Goal: Task Accomplishment & Management: Use online tool/utility

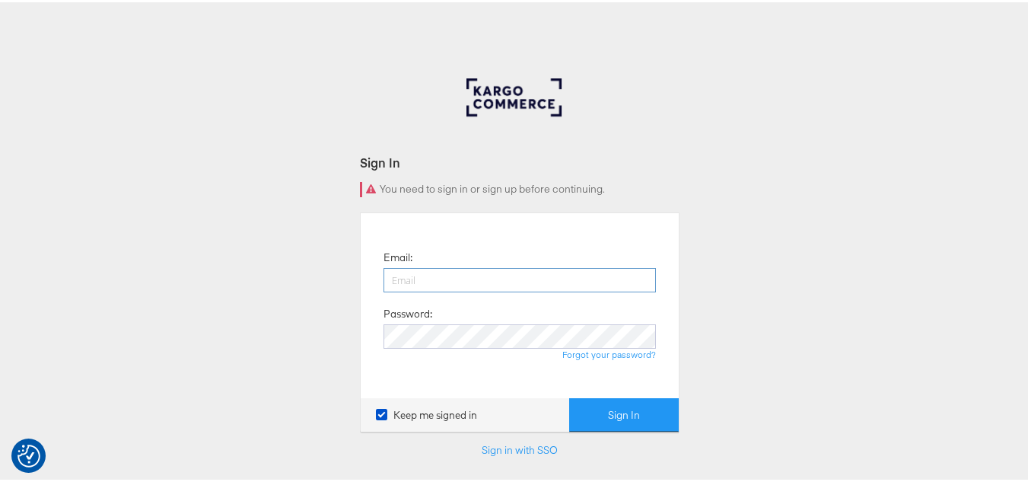
click at [464, 272] on input "email" at bounding box center [520, 278] width 272 height 24
type input "sudheer.bheemunipalli@kargo.com"
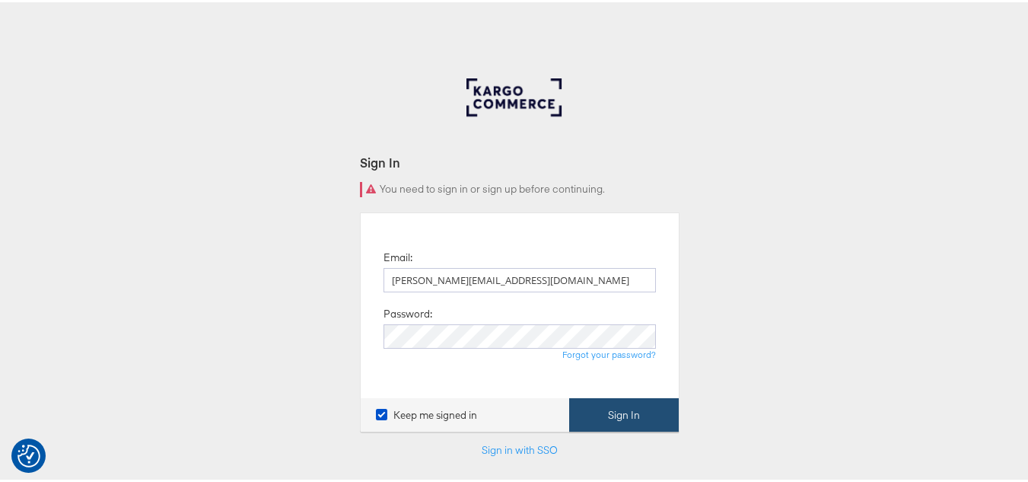
click at [606, 416] on button "Sign In" at bounding box center [624, 413] width 110 height 34
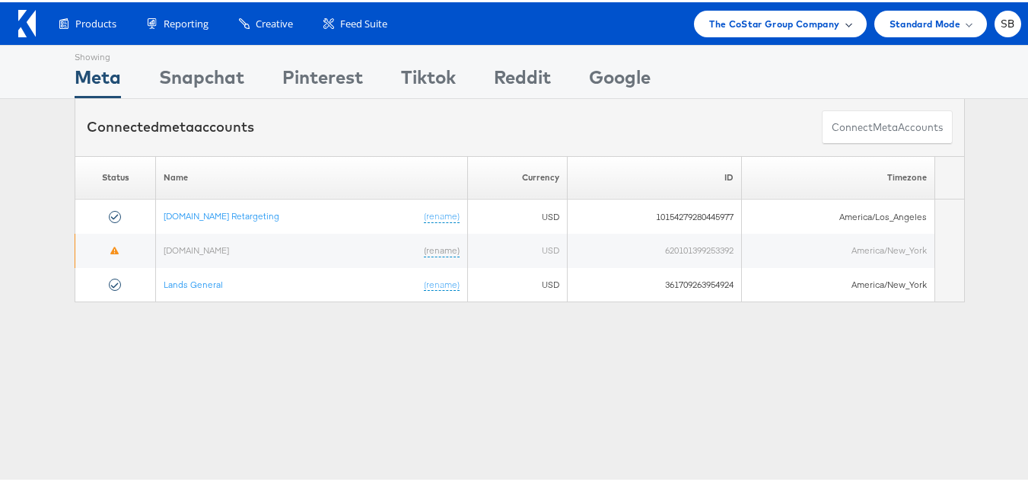
click at [822, 17] on span "The CoStar Group Company" at bounding box center [774, 22] width 130 height 16
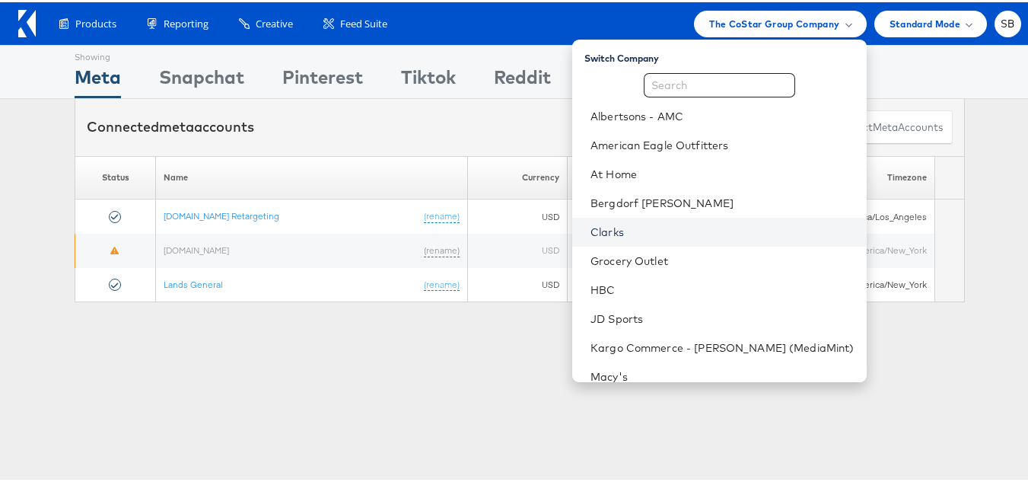
click at [635, 231] on link "Clarks" at bounding box center [723, 229] width 264 height 15
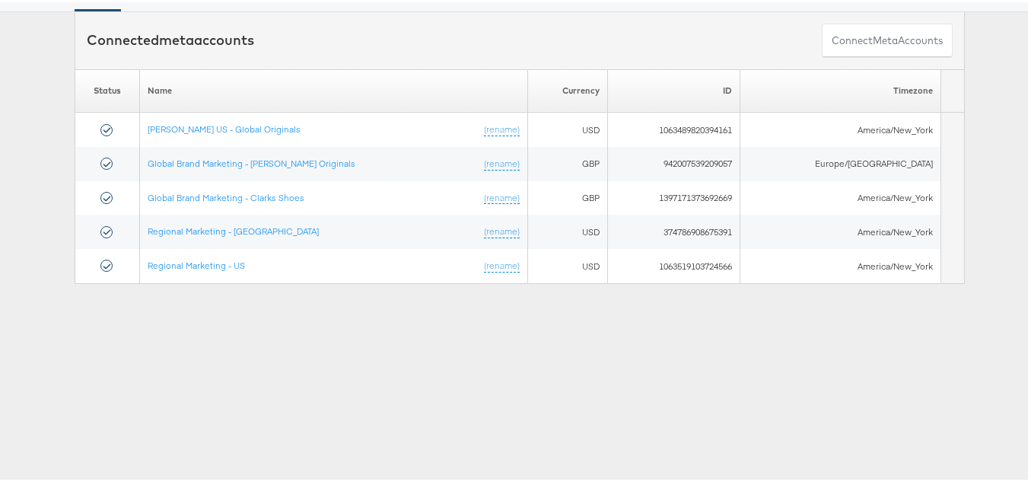
scroll to position [84, 0]
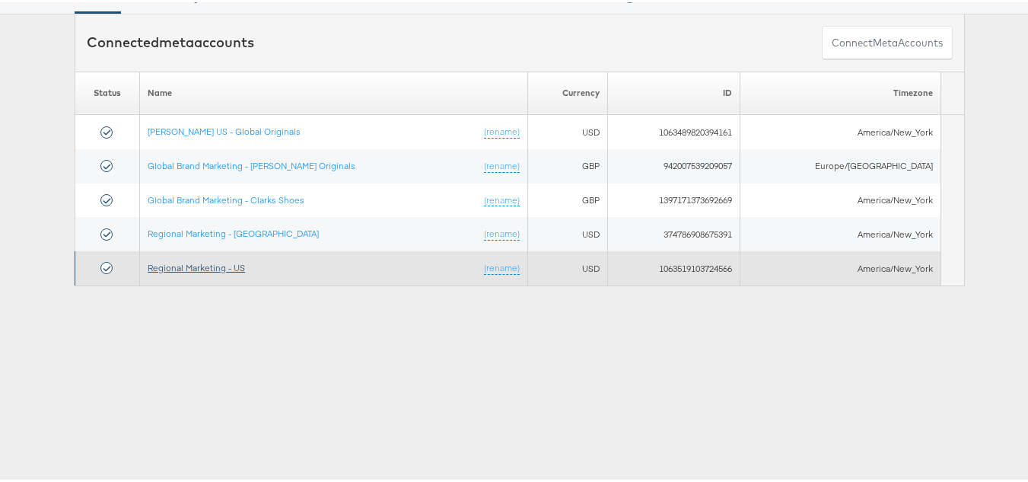
click at [212, 263] on link "Regional Marketing - US" at bounding box center [196, 265] width 97 height 11
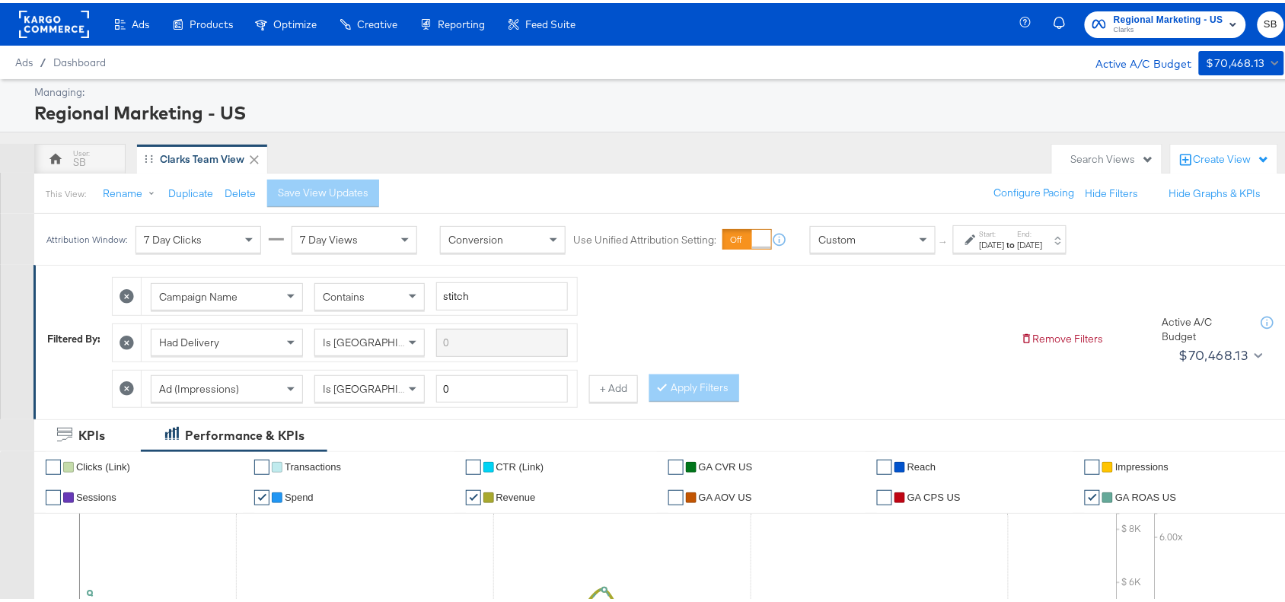
click at [1043, 236] on label "End:" at bounding box center [1030, 231] width 25 height 10
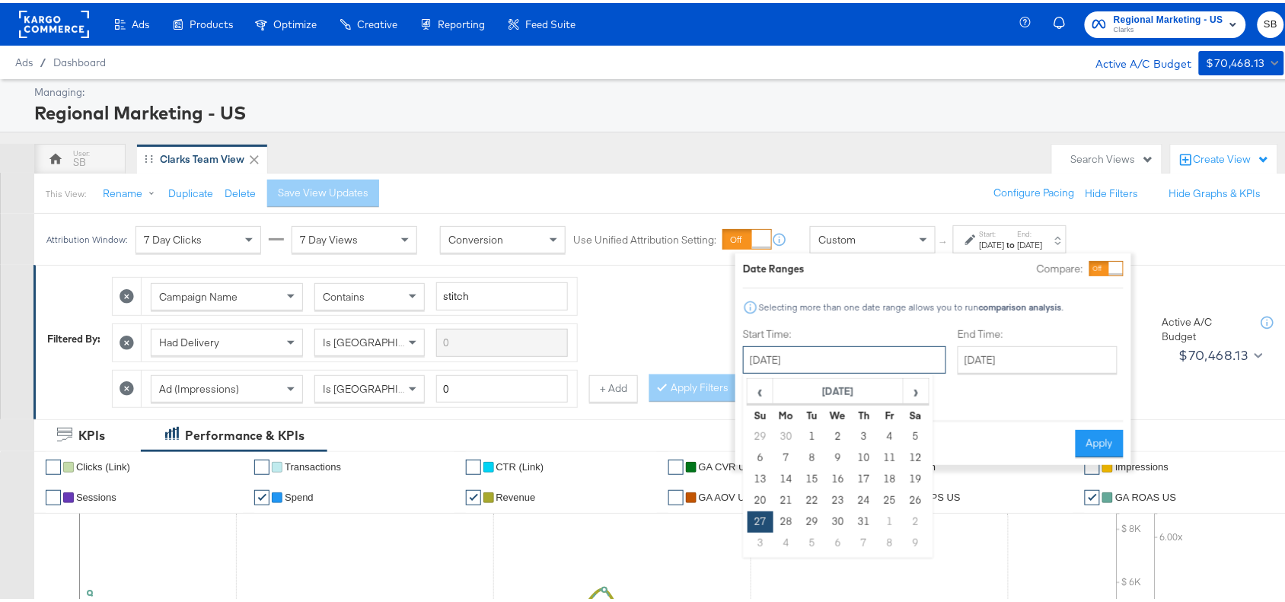
click at [862, 363] on input "[DATE]" at bounding box center [844, 356] width 203 height 27
click at [916, 386] on span "›" at bounding box center [916, 388] width 24 height 23
click at [751, 499] on td "17" at bounding box center [760, 497] width 26 height 21
type input "[DATE]"
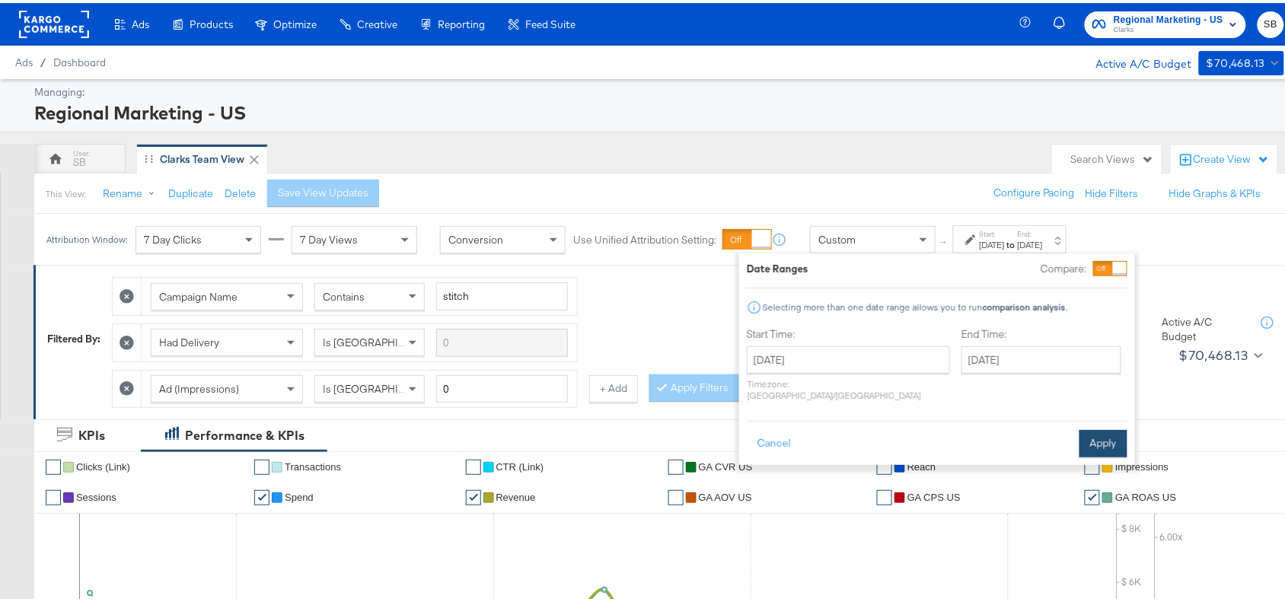
click at [1108, 429] on button "Apply" at bounding box center [1103, 440] width 48 height 27
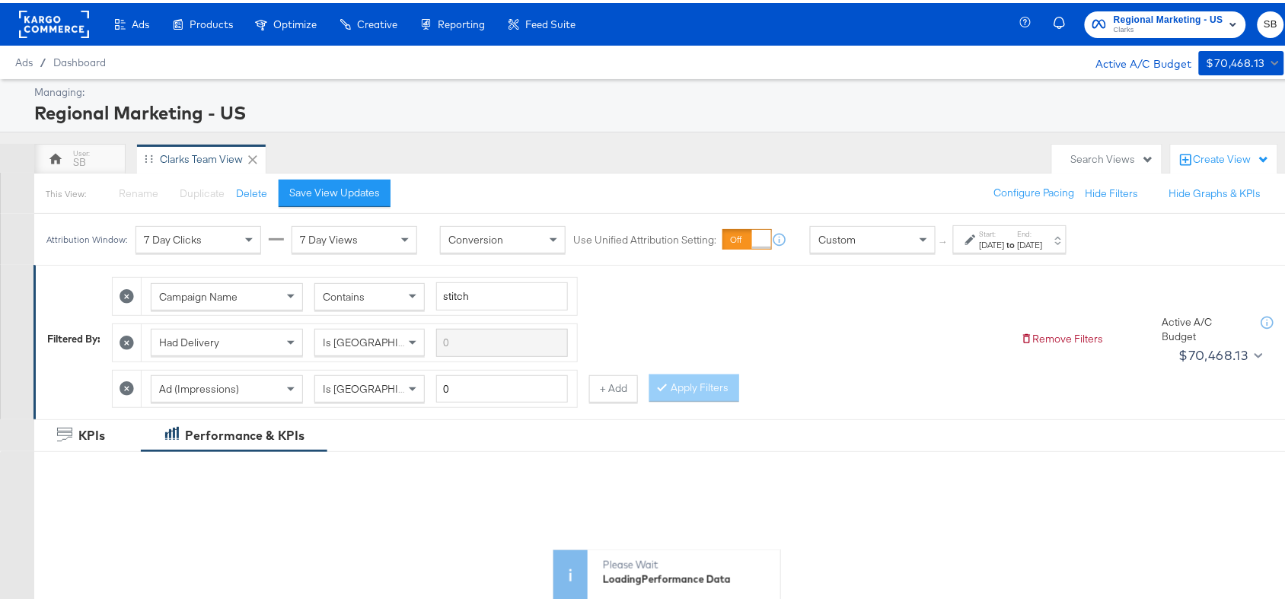
click at [1043, 233] on label "End:" at bounding box center [1030, 231] width 25 height 10
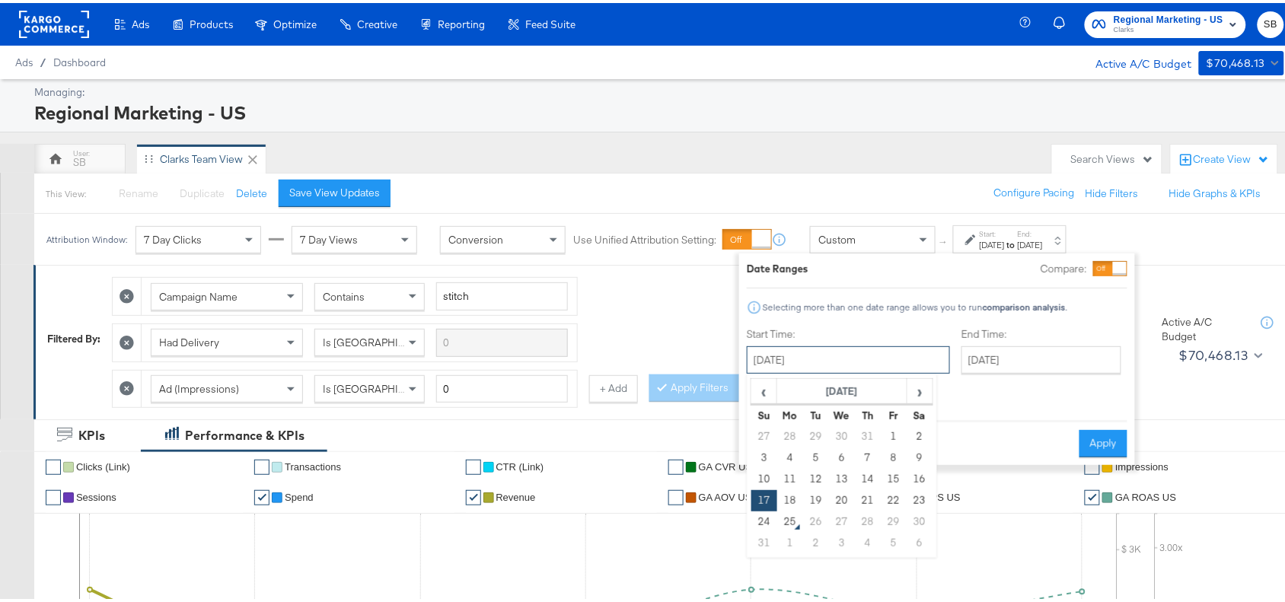
click at [824, 349] on input "[DATE]" at bounding box center [848, 356] width 203 height 27
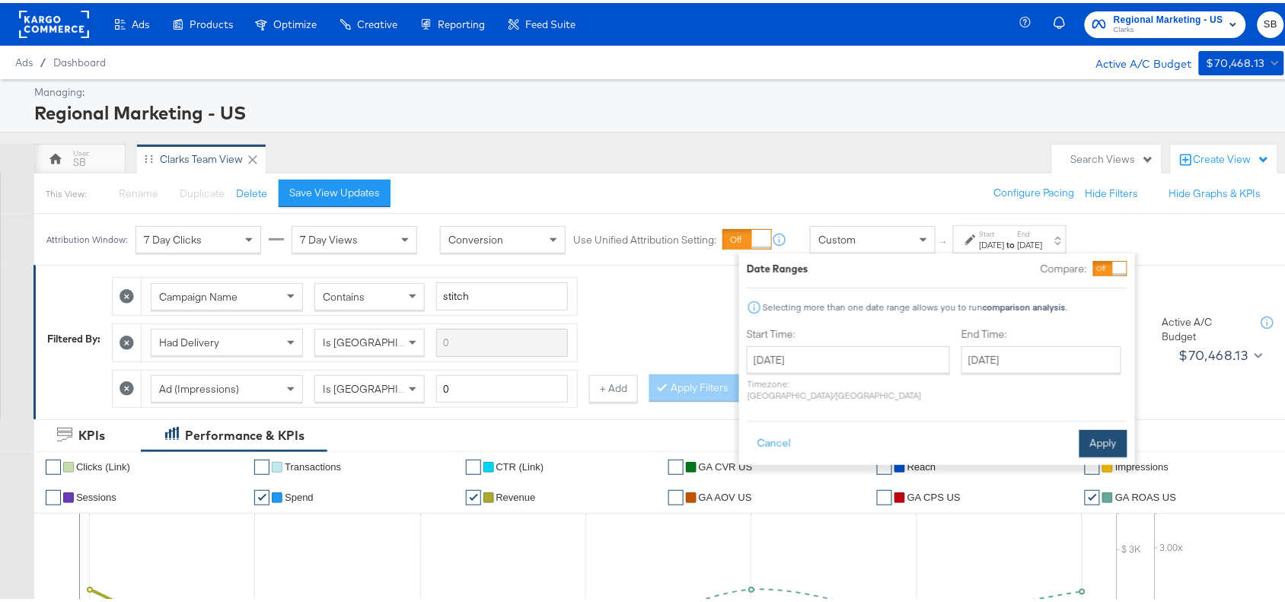
click at [1107, 432] on button "Apply" at bounding box center [1103, 440] width 48 height 27
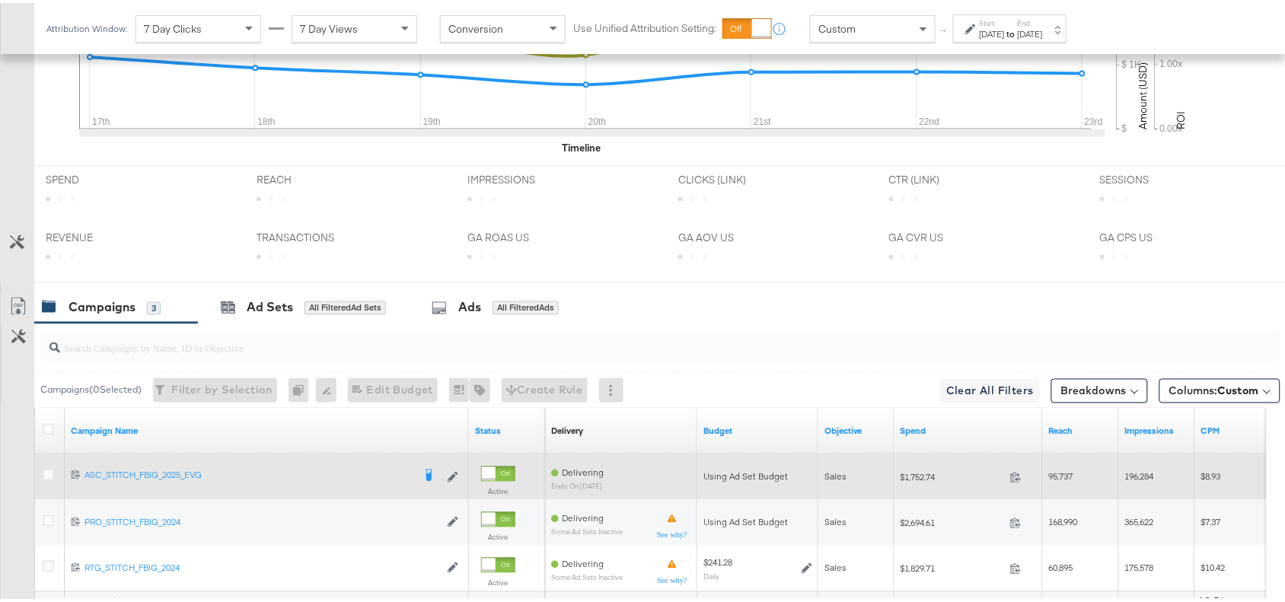
scroll to position [761, 0]
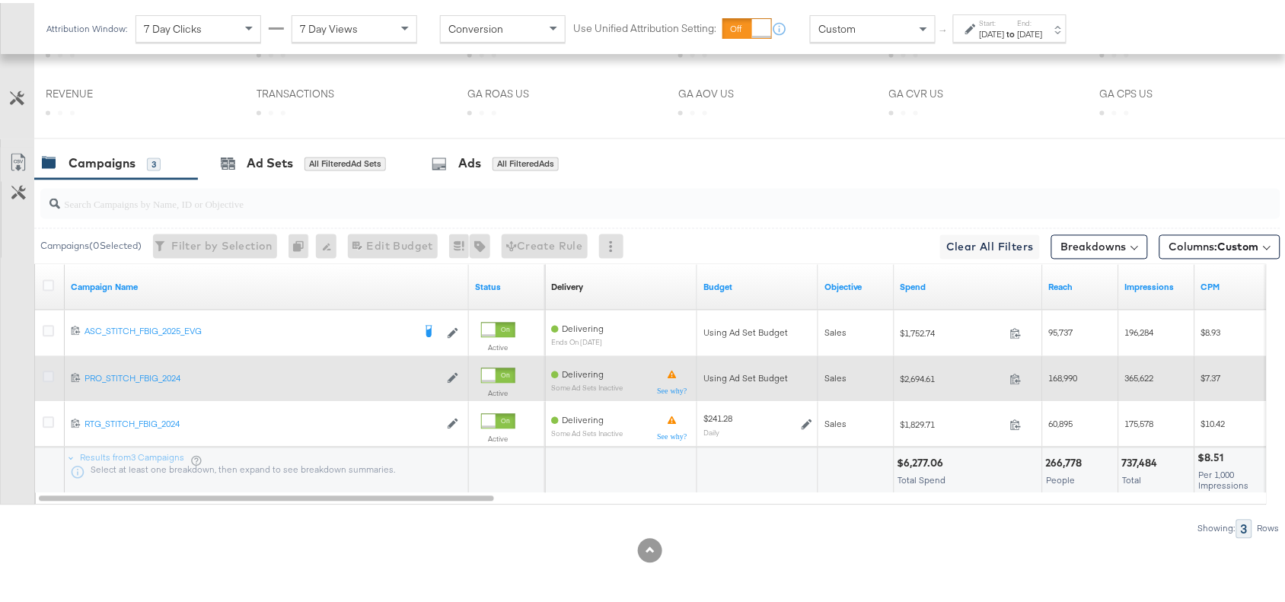
click at [46, 378] on icon at bounding box center [48, 373] width 11 height 11
click at [0, 0] on input "checkbox" at bounding box center [0, 0] width 0 height 0
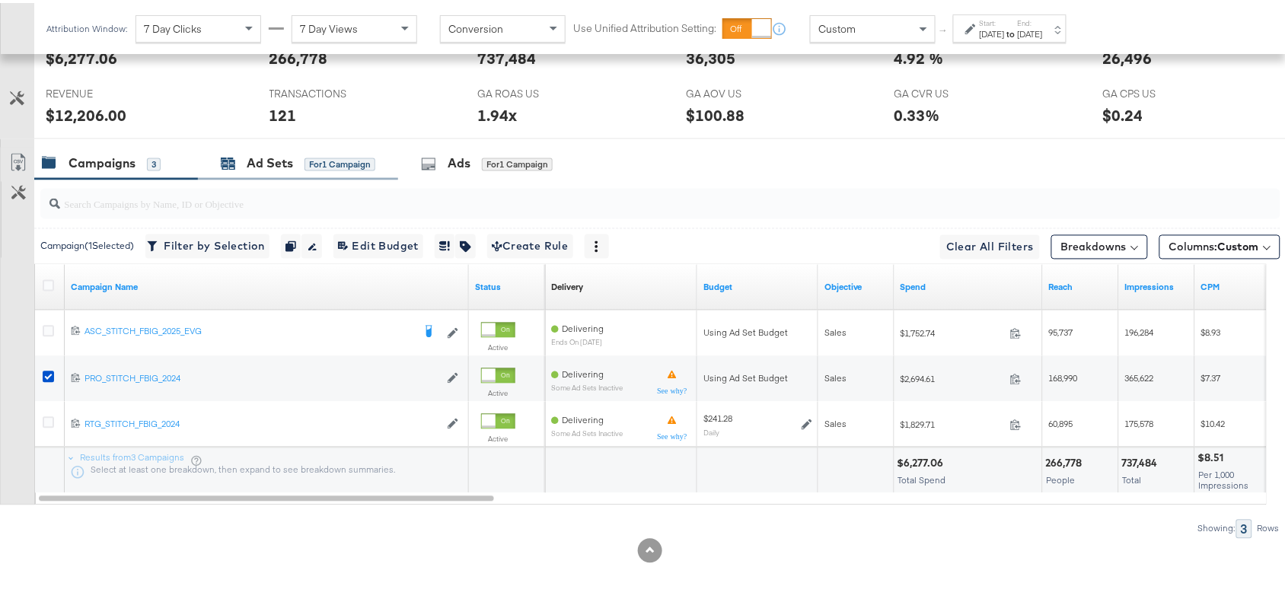
click at [256, 166] on div "Ad Sets" at bounding box center [270, 161] width 46 height 18
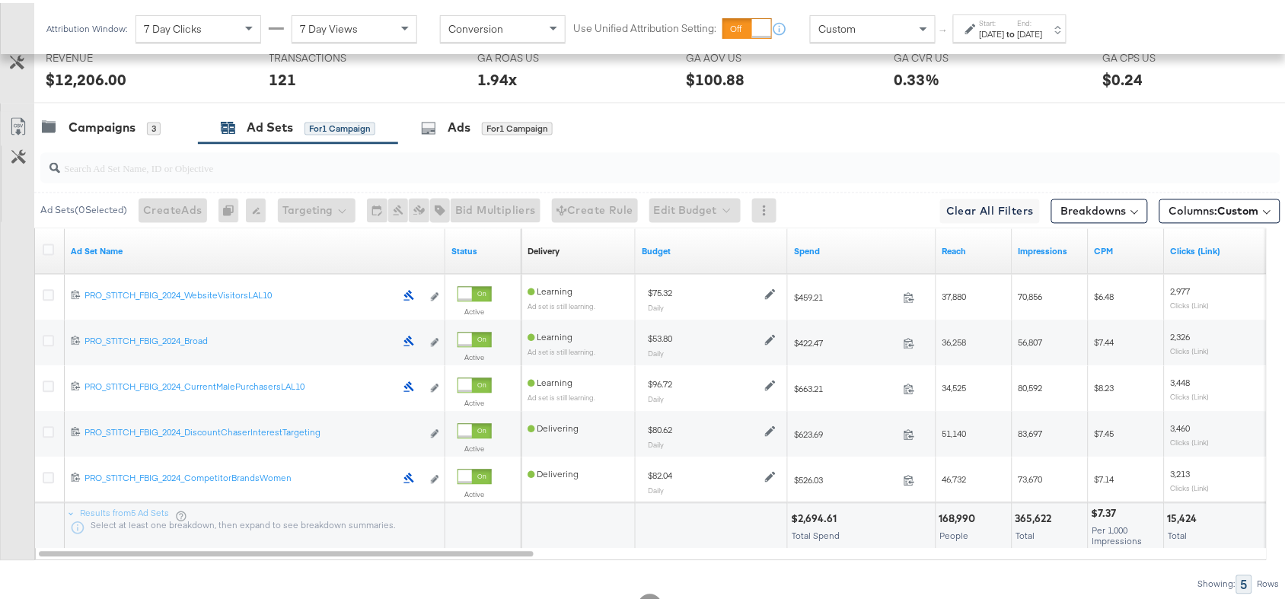
scroll to position [793, 0]
click at [306, 253] on link "Ad Set Name" at bounding box center [255, 248] width 368 height 12
click at [306, 253] on link "Ad Set Name ↓" at bounding box center [255, 248] width 368 height 12
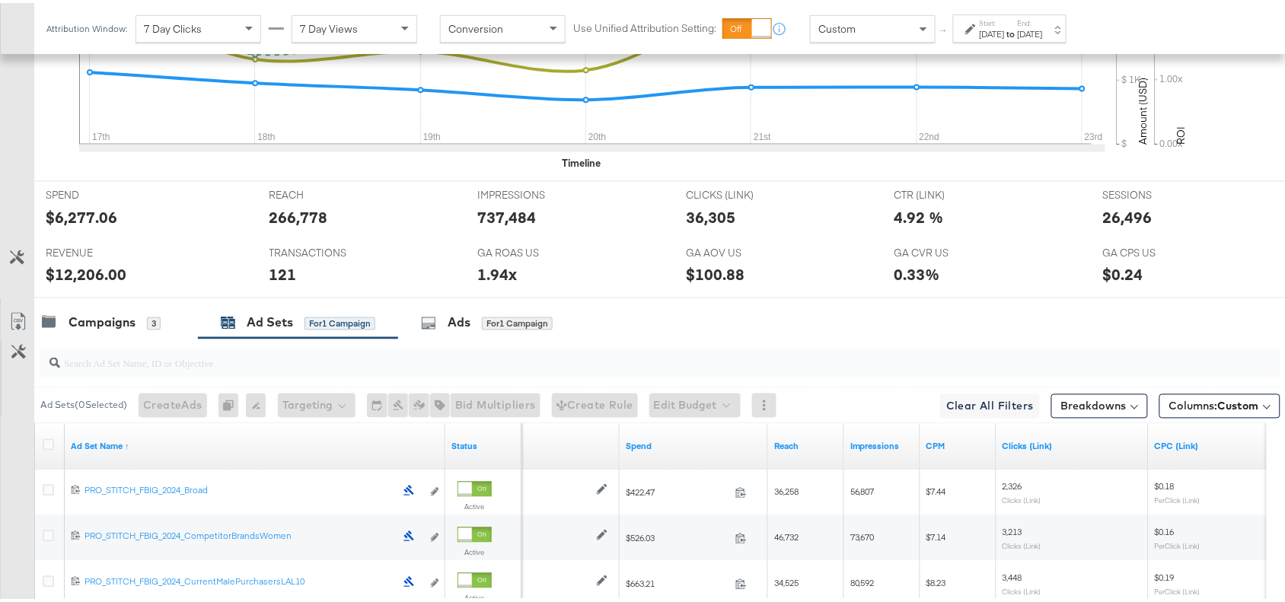
scroll to position [852, 0]
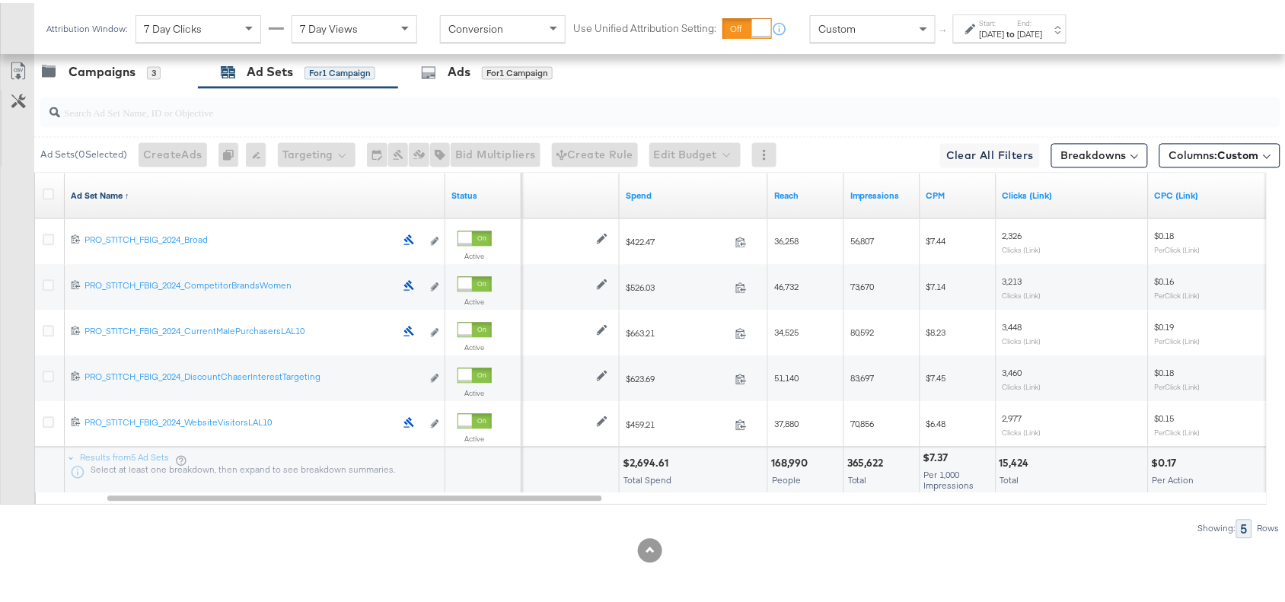
click at [132, 196] on link "Ad Set Name ↑" at bounding box center [255, 193] width 368 height 12
click at [132, 196] on link "Ad Set Name ↓" at bounding box center [255, 193] width 368 height 12
click at [12, 76] on icon at bounding box center [18, 68] width 14 height 18
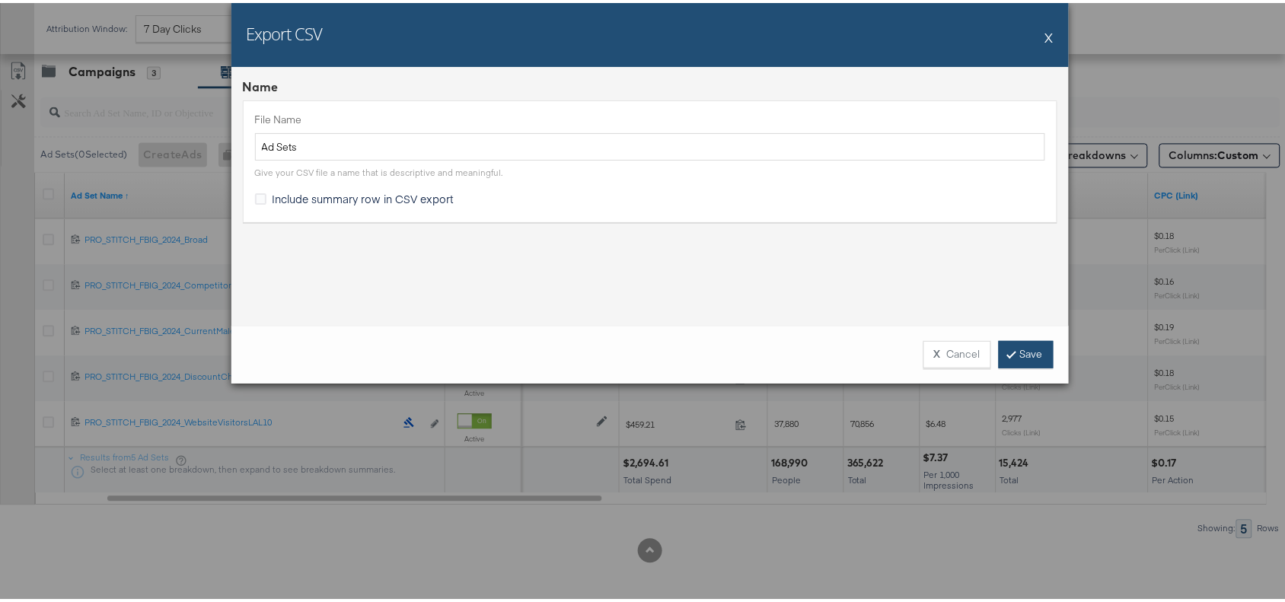
click at [1018, 352] on link "Save" at bounding box center [1026, 351] width 55 height 27
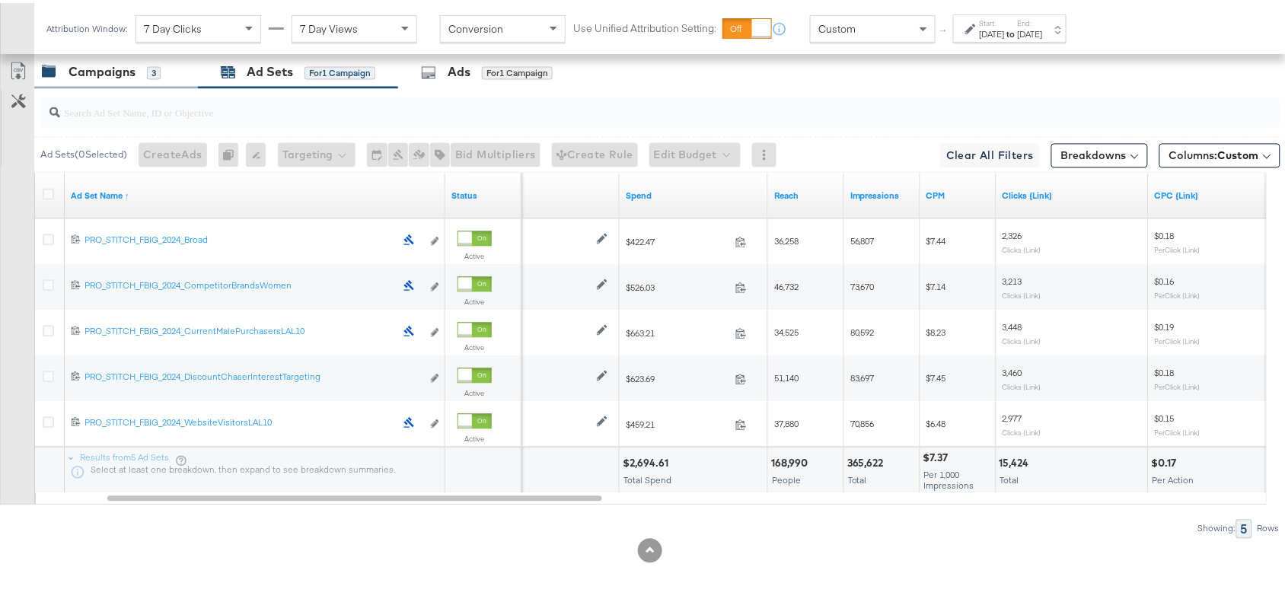
click at [88, 69] on div "Campaigns" at bounding box center [102, 70] width 67 height 18
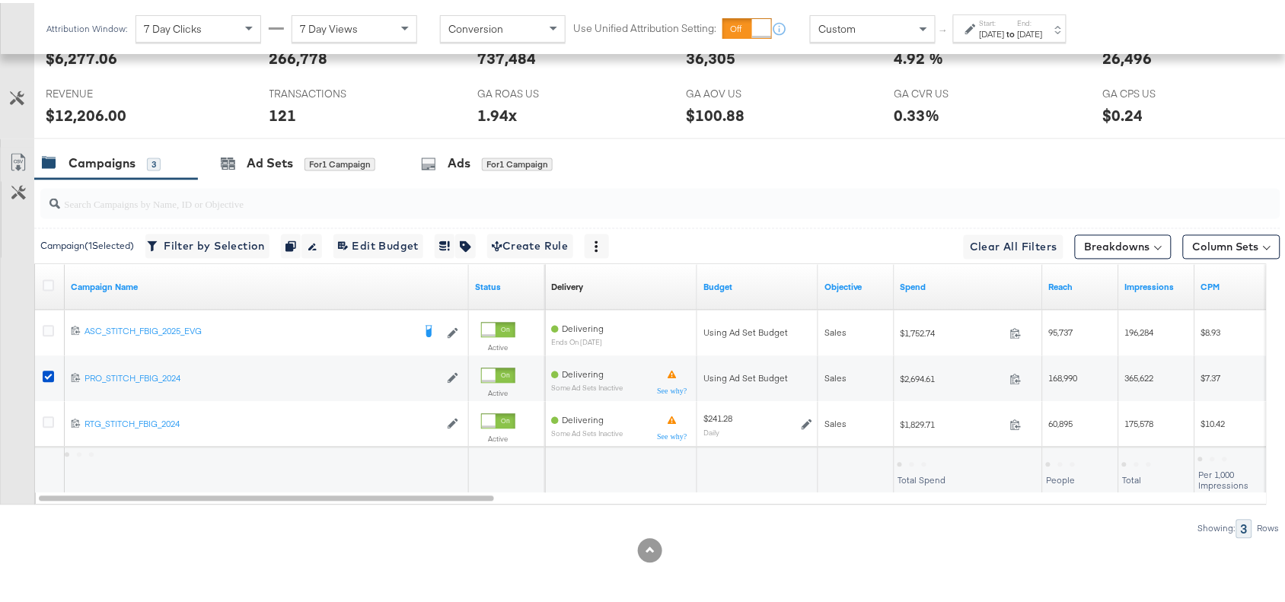
scroll to position [761, 0]
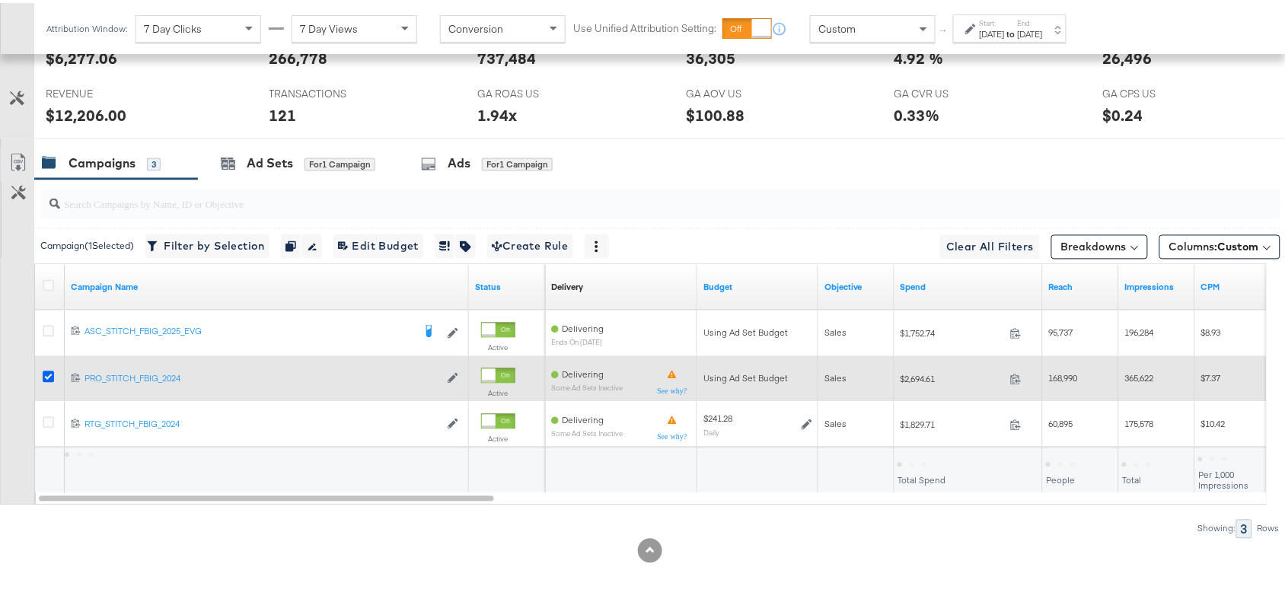
click at [50, 375] on icon at bounding box center [48, 373] width 11 height 11
click at [0, 0] on input "checkbox" at bounding box center [0, 0] width 0 height 0
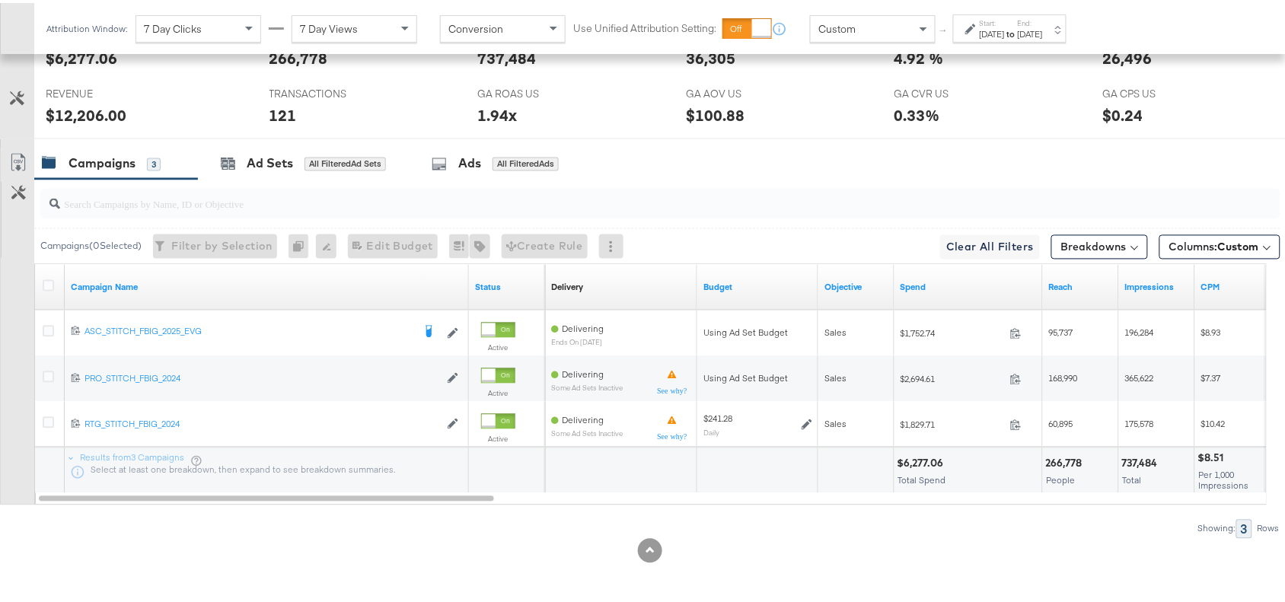
click at [793, 517] on div "Showing: 3 Rows" at bounding box center [640, 526] width 1280 height 19
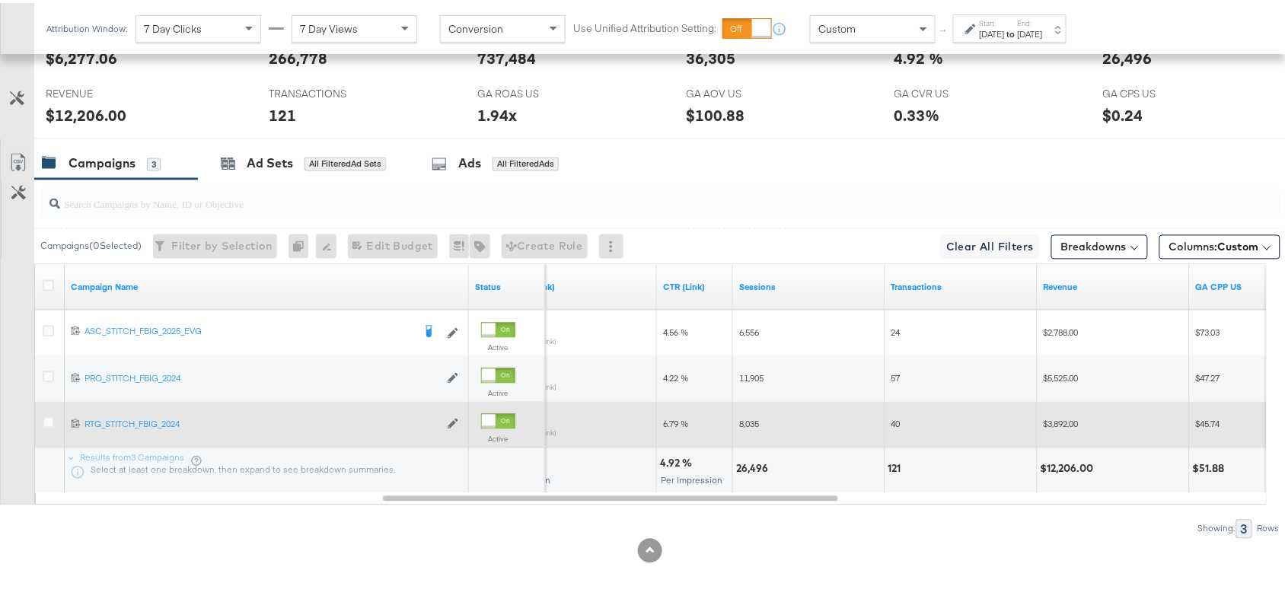
click at [40, 422] on div at bounding box center [51, 421] width 28 height 27
click at [43, 422] on icon at bounding box center [48, 419] width 11 height 11
click at [0, 0] on input "checkbox" at bounding box center [0, 0] width 0 height 0
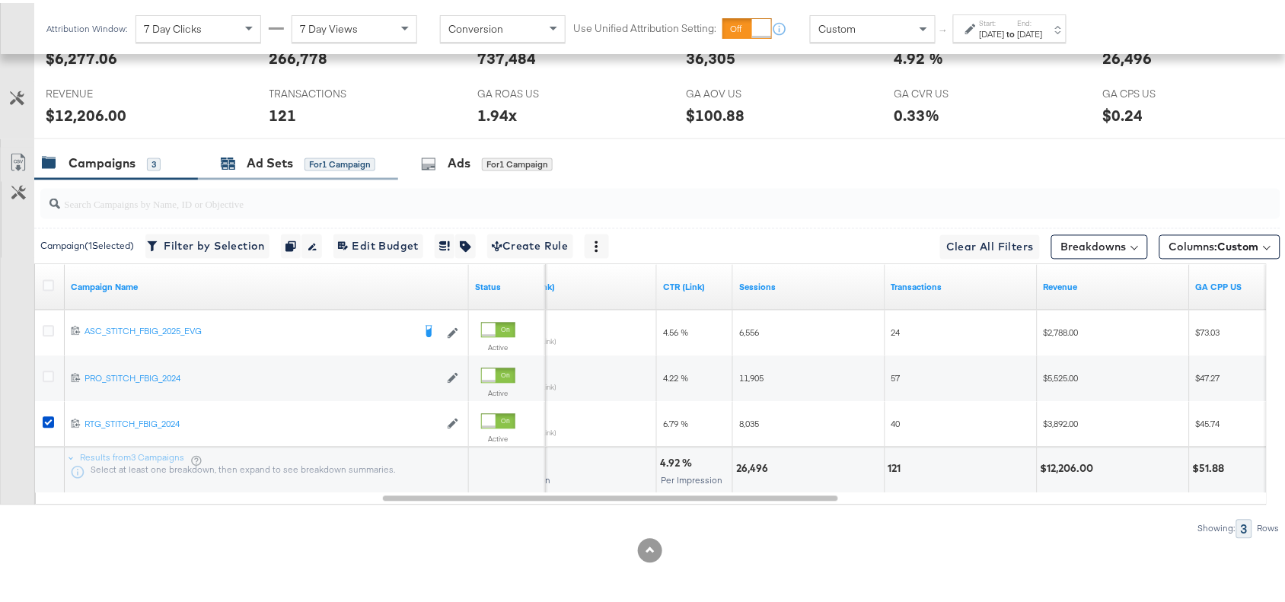
click at [272, 155] on div "Ad Sets" at bounding box center [270, 161] width 46 height 18
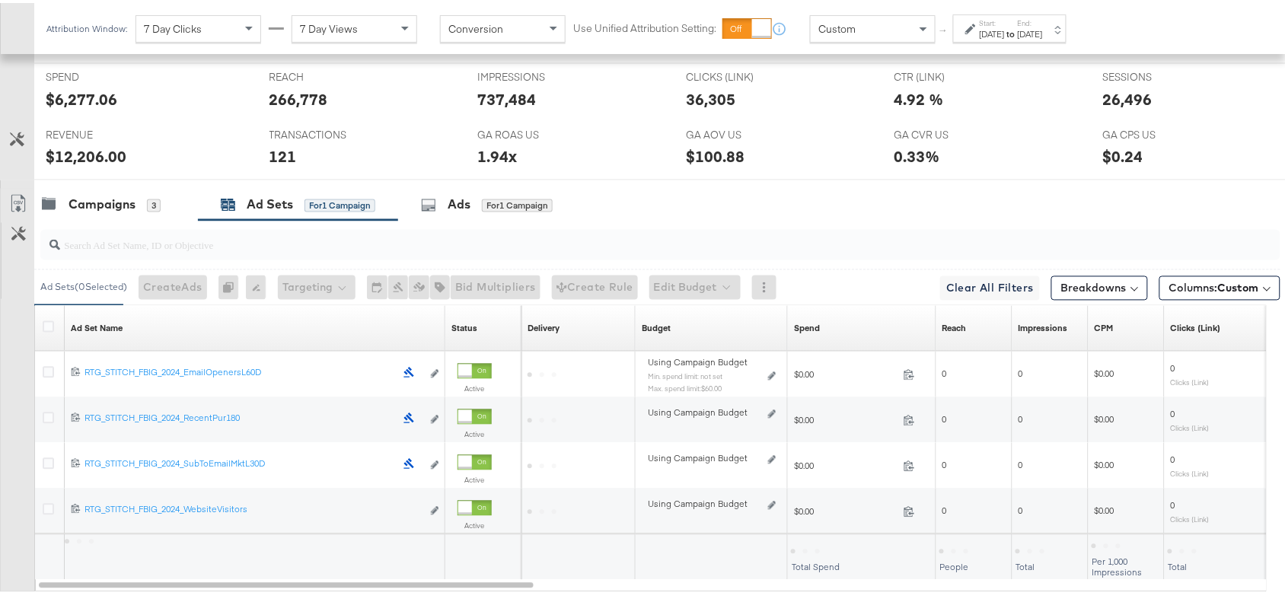
scroll to position [807, 0]
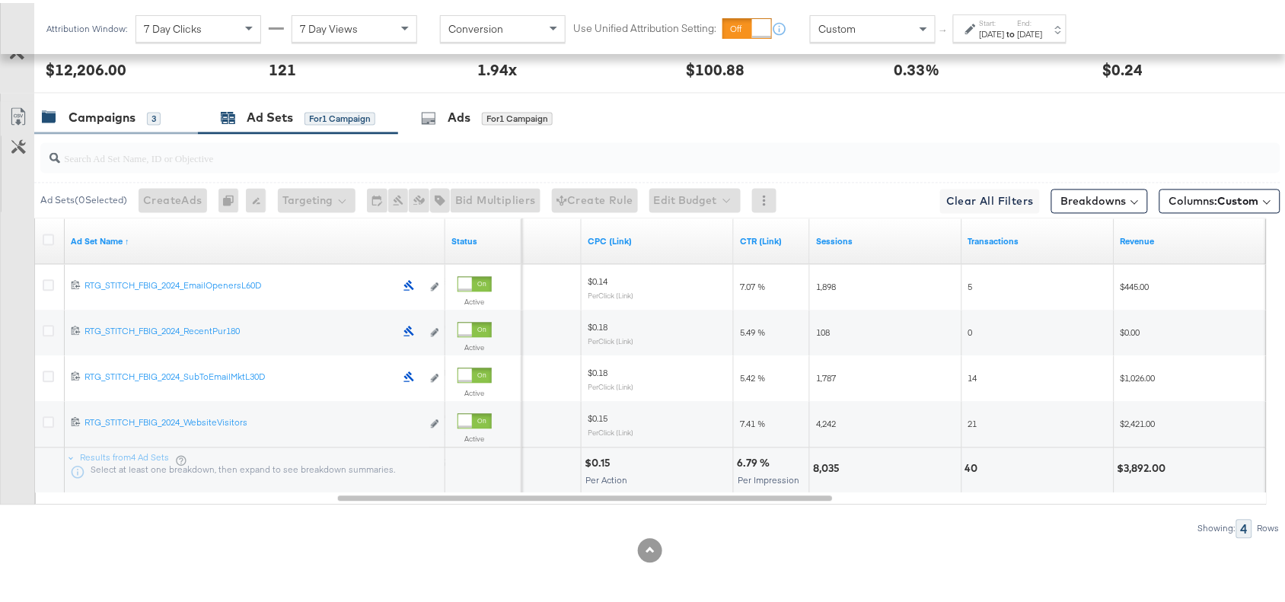
click at [90, 126] on div "Campaigns 3" at bounding box center [116, 115] width 164 height 33
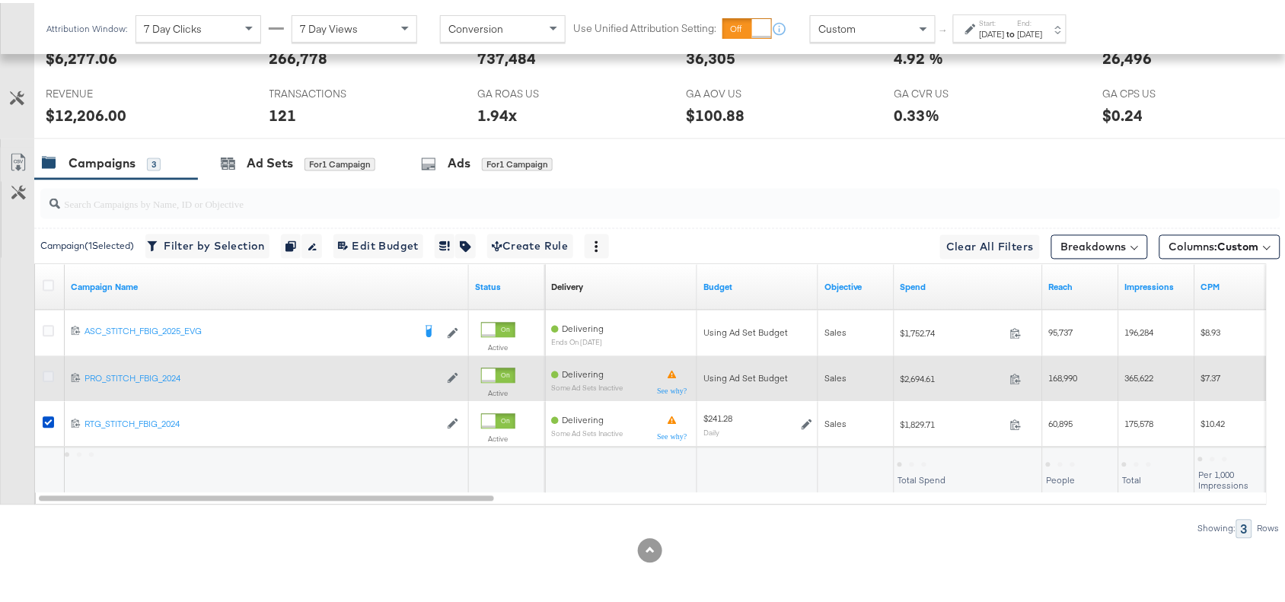
click at [47, 375] on icon at bounding box center [48, 373] width 11 height 11
click at [0, 0] on input "checkbox" at bounding box center [0, 0] width 0 height 0
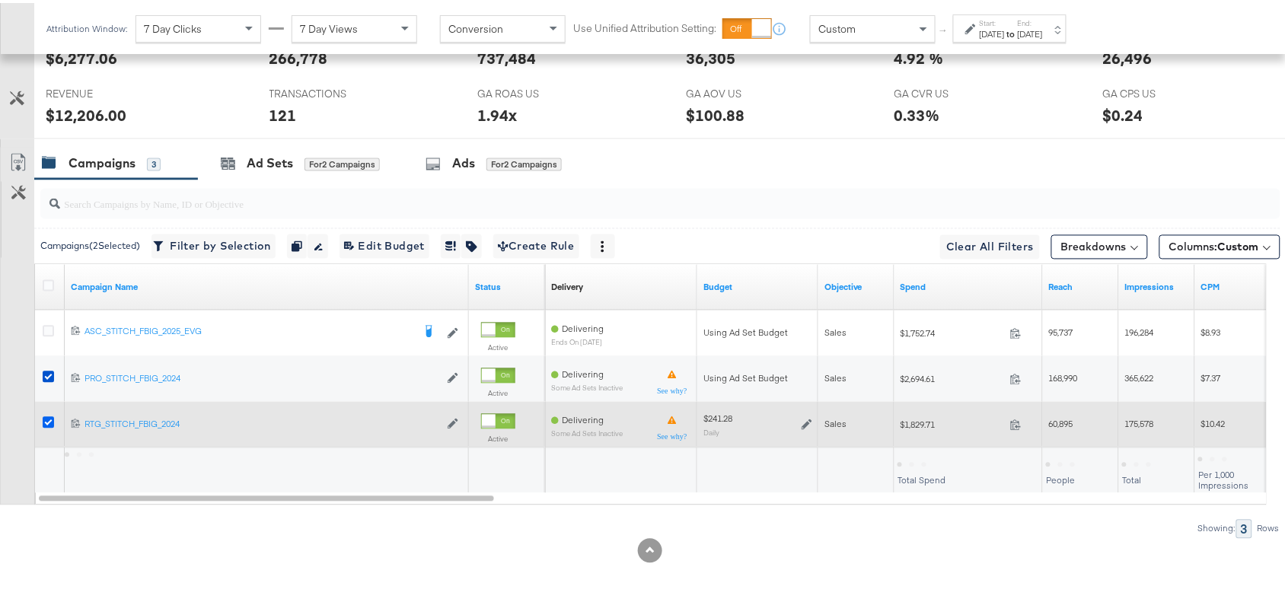
click at [46, 419] on icon at bounding box center [48, 419] width 11 height 11
click at [0, 0] on input "checkbox" at bounding box center [0, 0] width 0 height 0
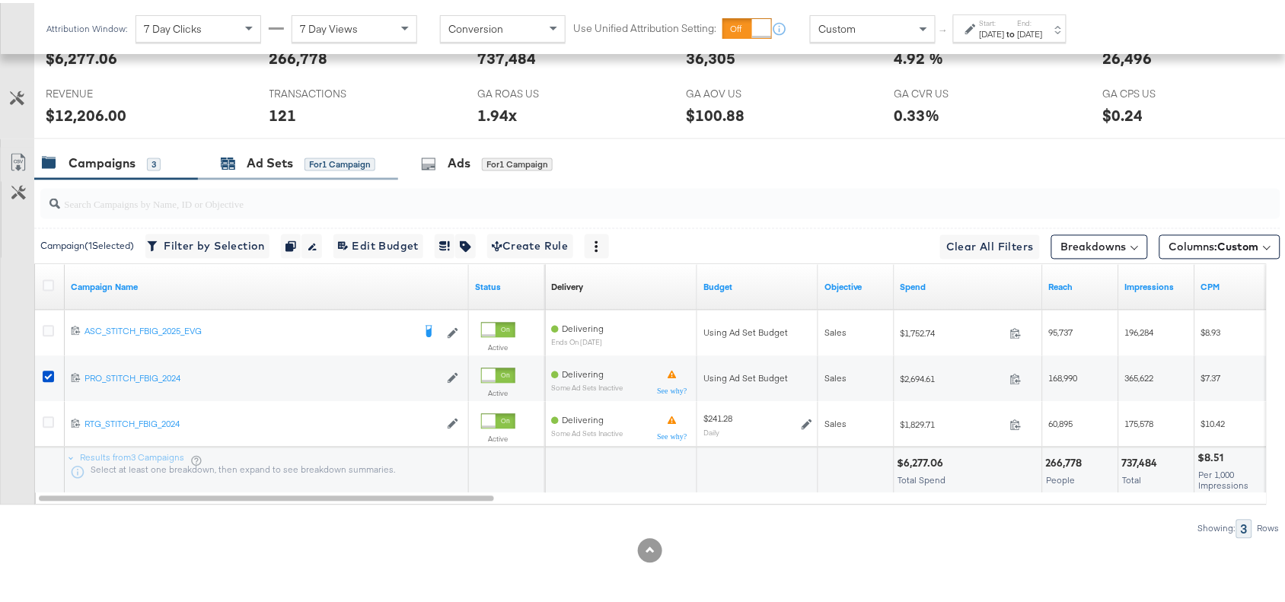
click at [264, 158] on div "Ad Sets" at bounding box center [270, 161] width 46 height 18
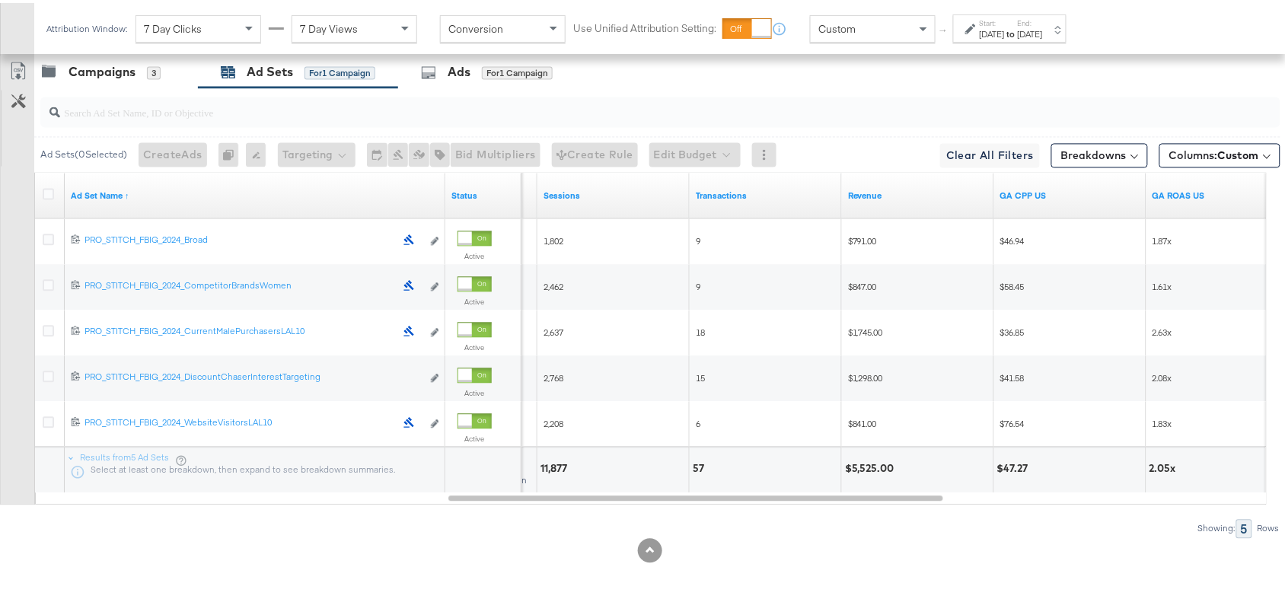
scroll to position [0, 0]
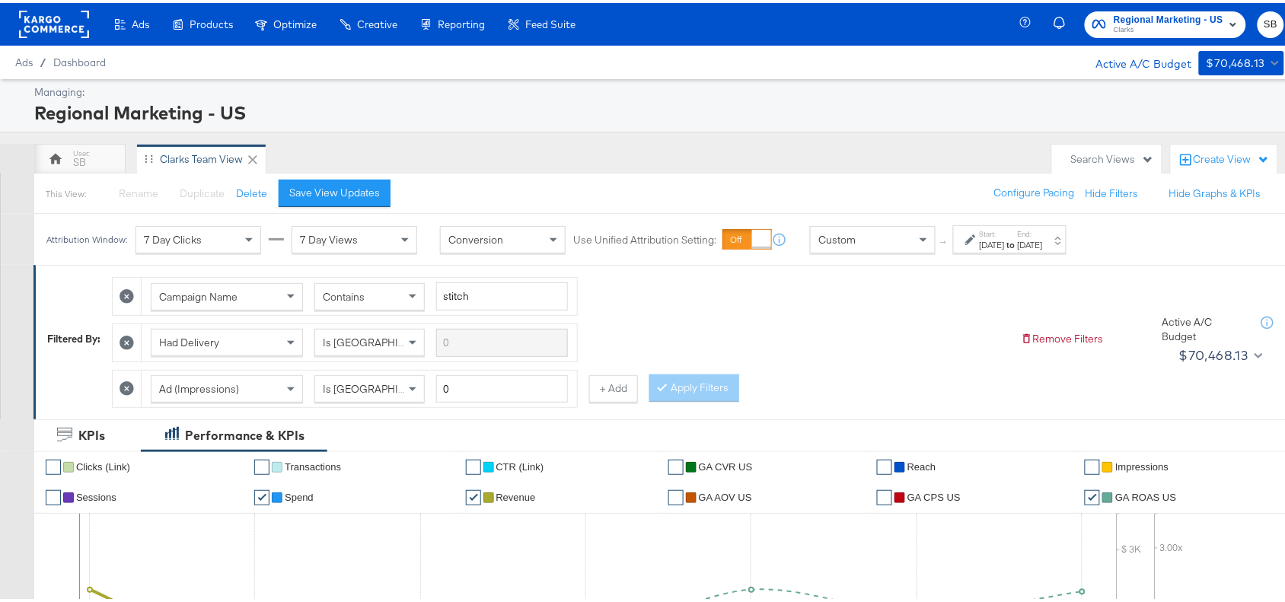
click at [51, 19] on rect at bounding box center [54, 21] width 70 height 27
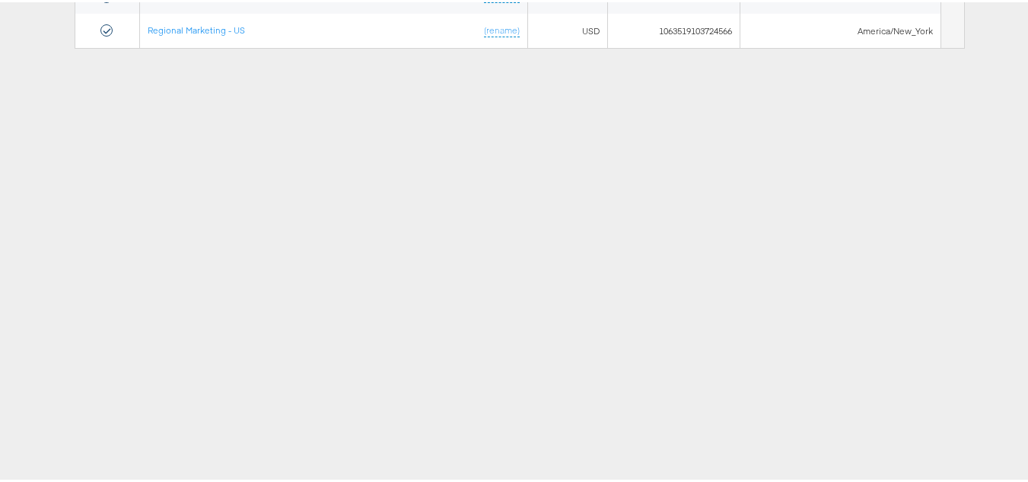
scroll to position [177, 0]
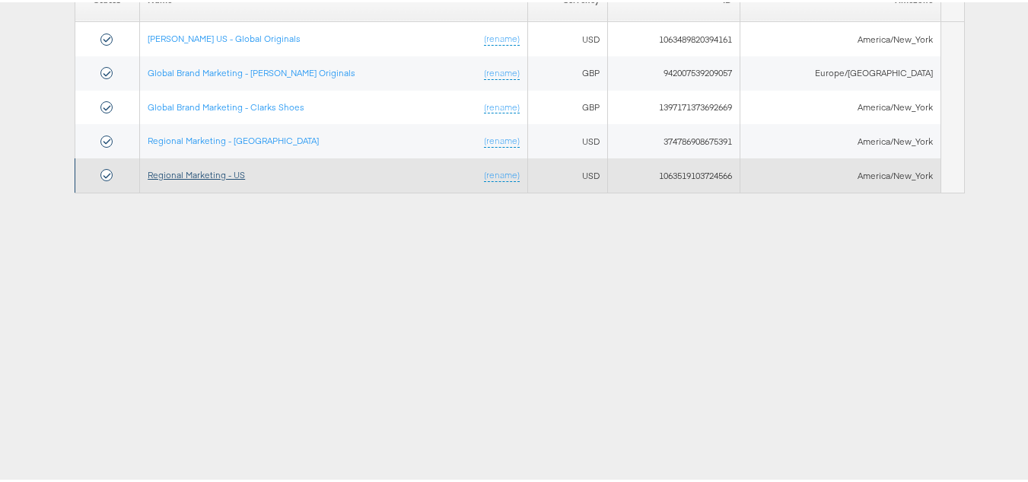
click at [225, 170] on link "Regional Marketing - US" at bounding box center [196, 172] width 97 height 11
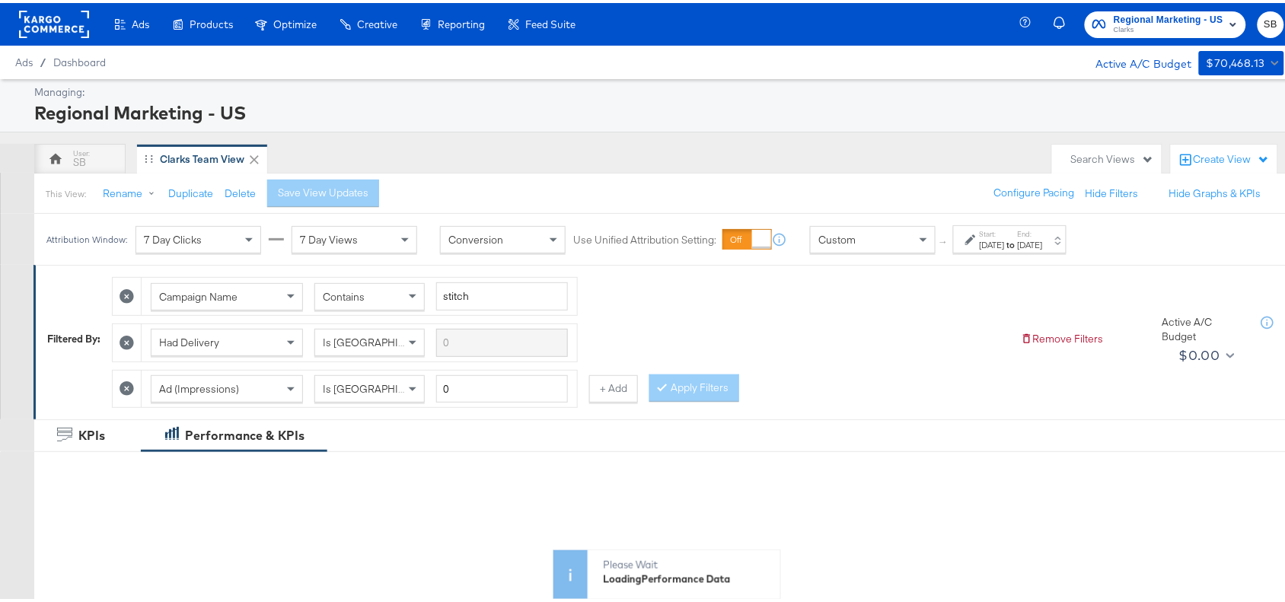
click at [1016, 253] on div "Attribution Window: 7 Day Clicks 7 Day Views Conversion Use Unified Attribution…" at bounding box center [559, 236] width 1051 height 51
click at [1043, 245] on div "[DATE]" at bounding box center [1030, 242] width 25 height 12
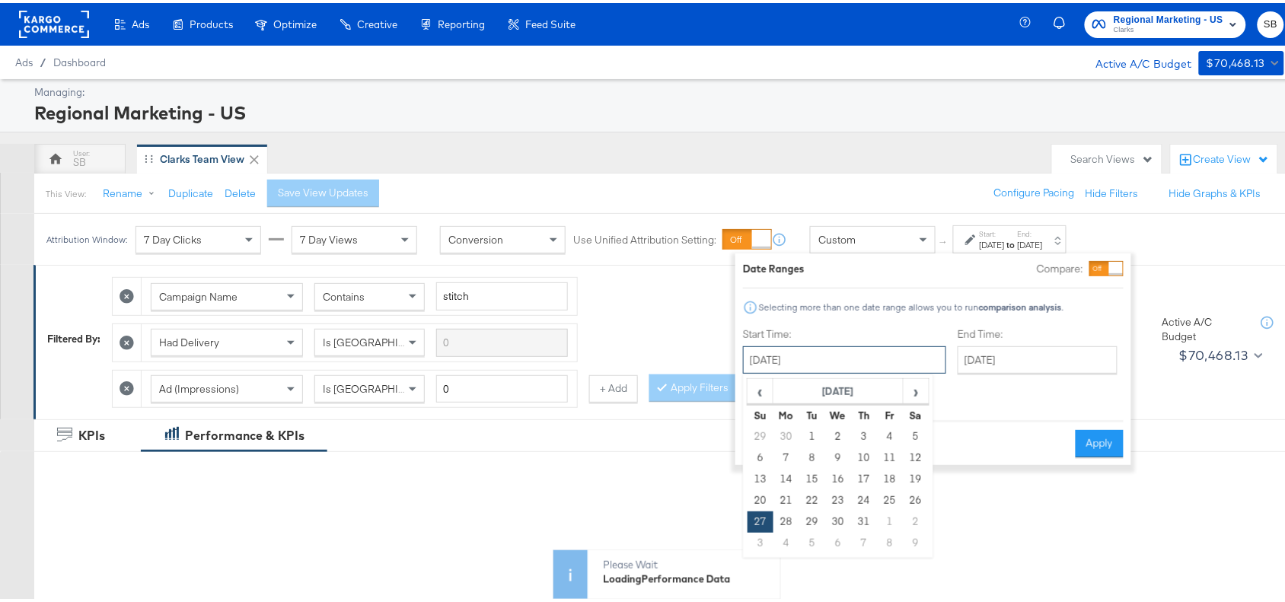
click at [819, 362] on input "[DATE]" at bounding box center [844, 356] width 203 height 27
click at [916, 394] on span "›" at bounding box center [916, 388] width 24 height 23
click at [762, 495] on td "17" at bounding box center [760, 497] width 26 height 21
type input "[DATE]"
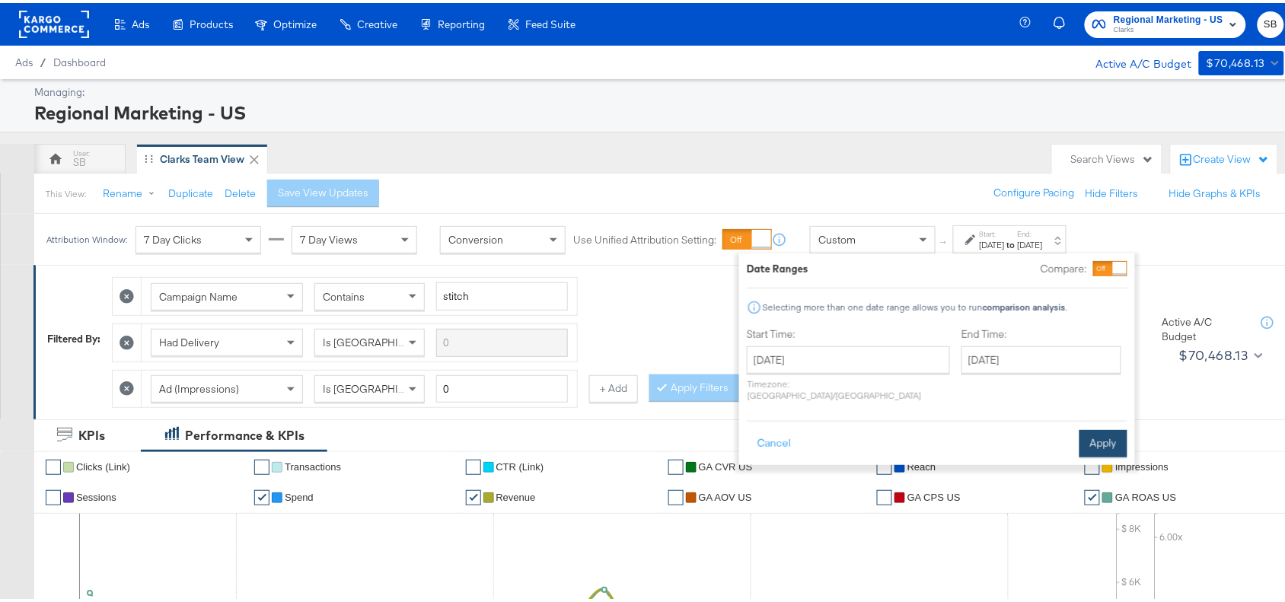
click at [1097, 428] on button "Apply" at bounding box center [1103, 440] width 48 height 27
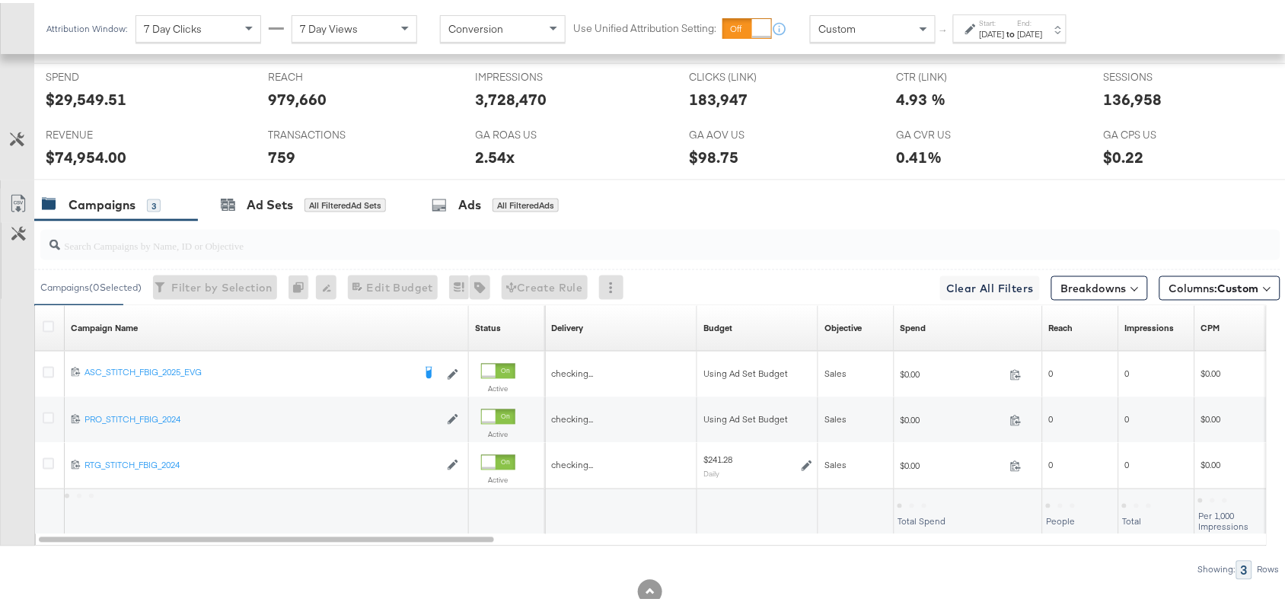
scroll to position [613, 0]
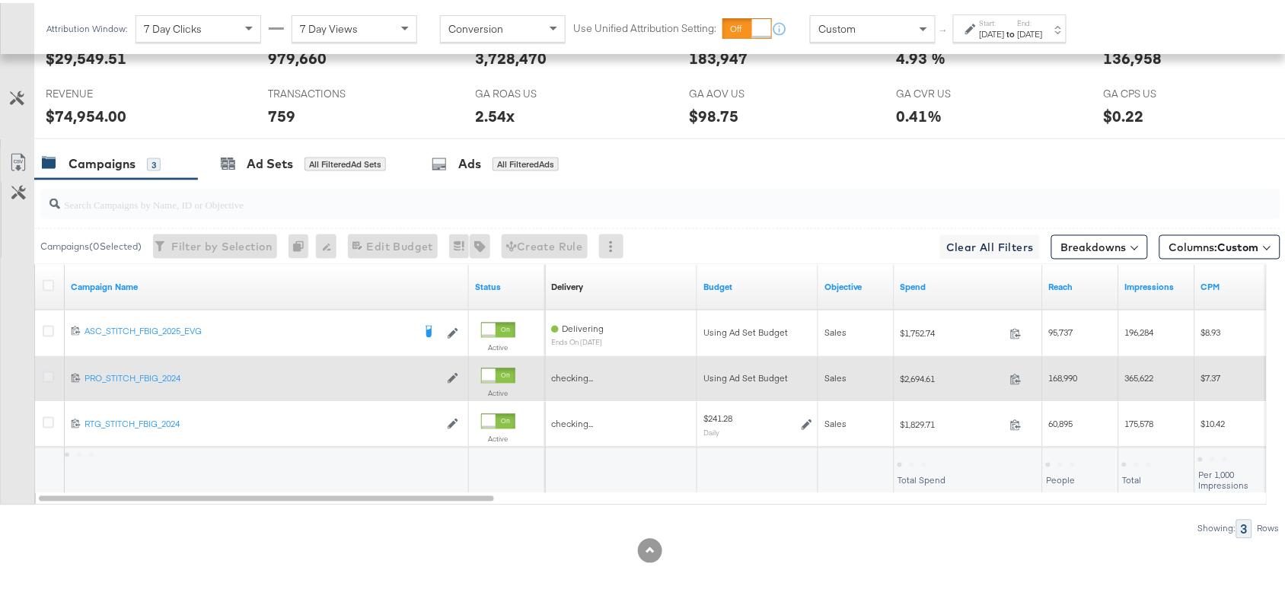
click at [52, 373] on icon at bounding box center [48, 373] width 11 height 11
click at [0, 0] on input "checkbox" at bounding box center [0, 0] width 0 height 0
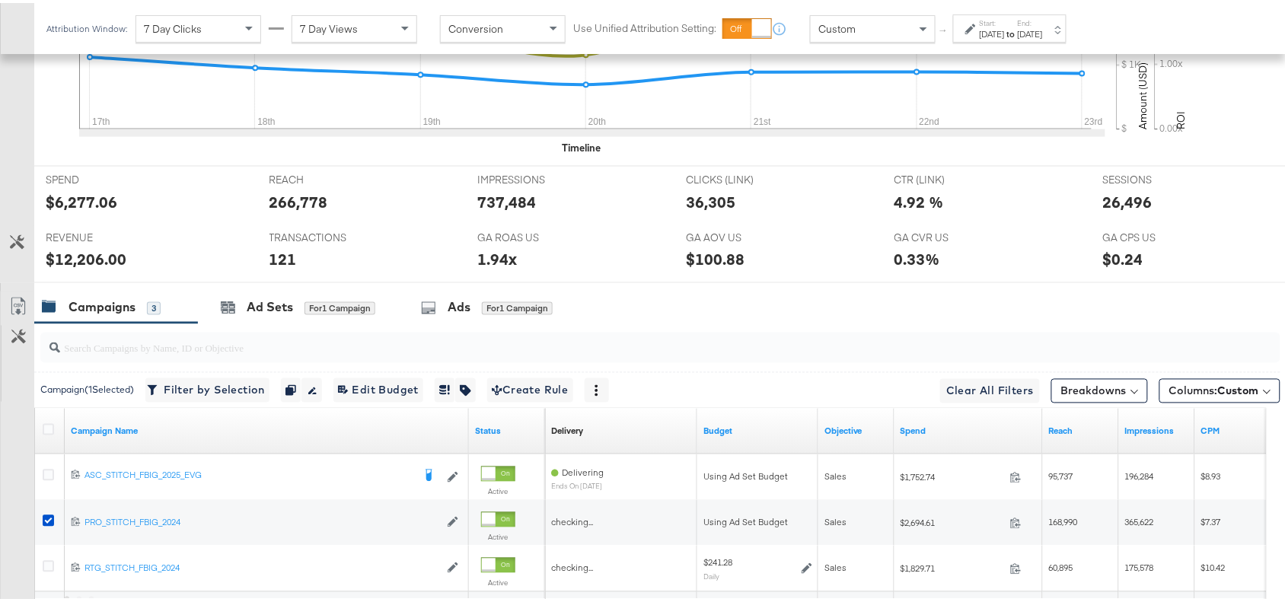
scroll to position [761, 0]
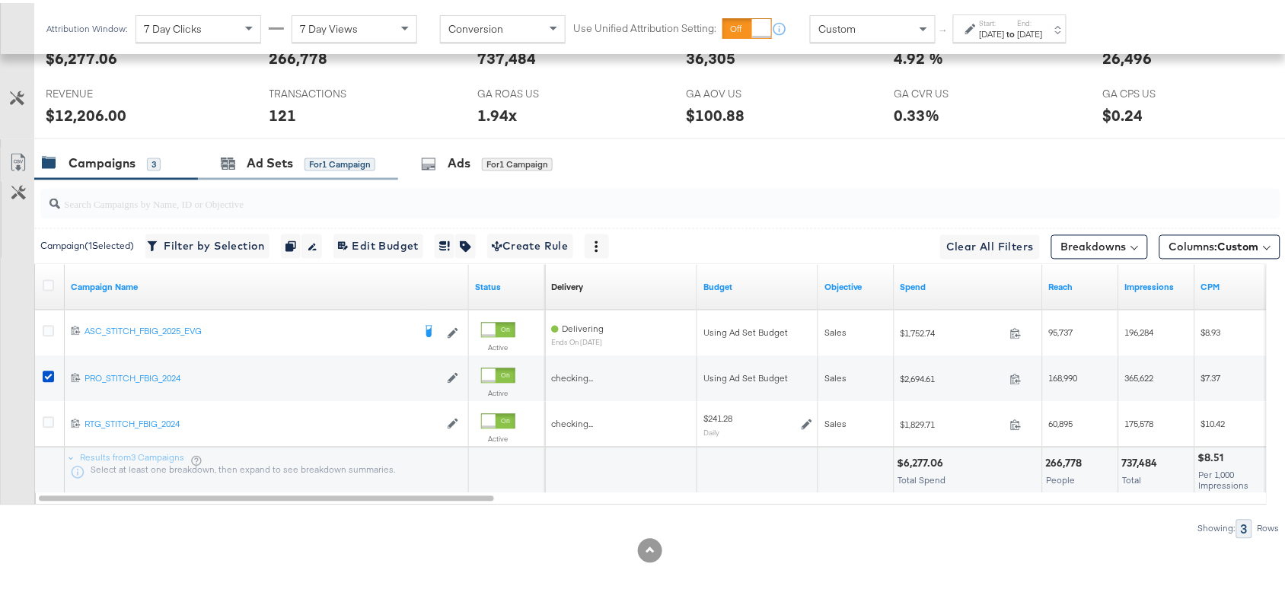
click at [256, 172] on div "Ad Sets for 1 Campaign" at bounding box center [298, 161] width 200 height 33
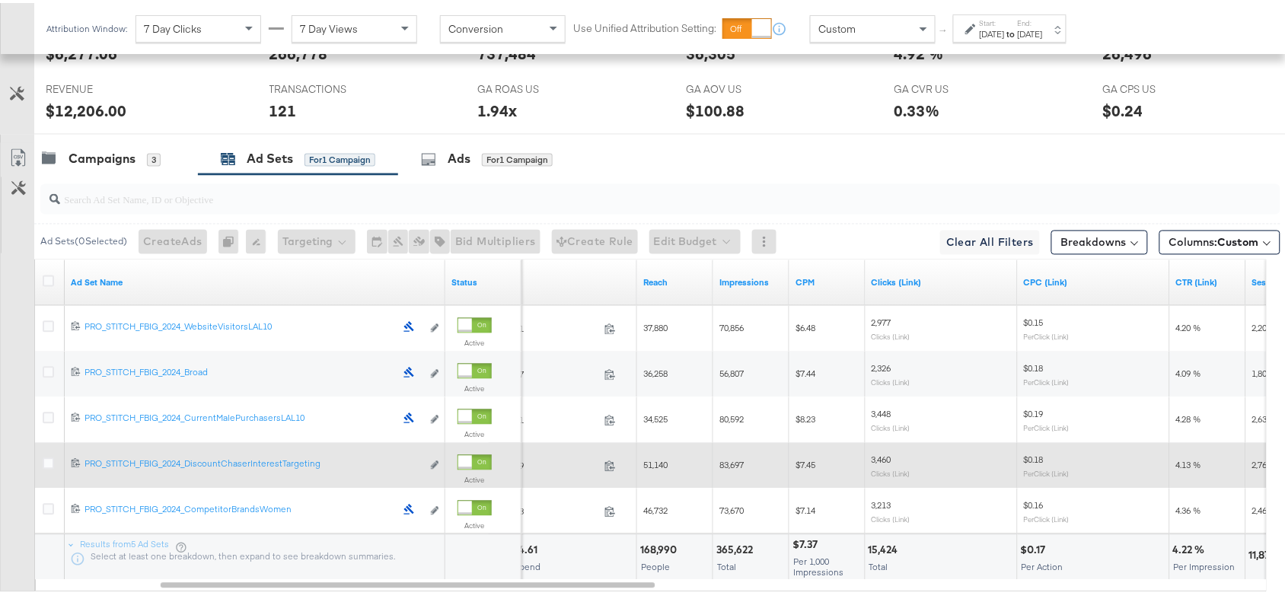
scroll to position [852, 0]
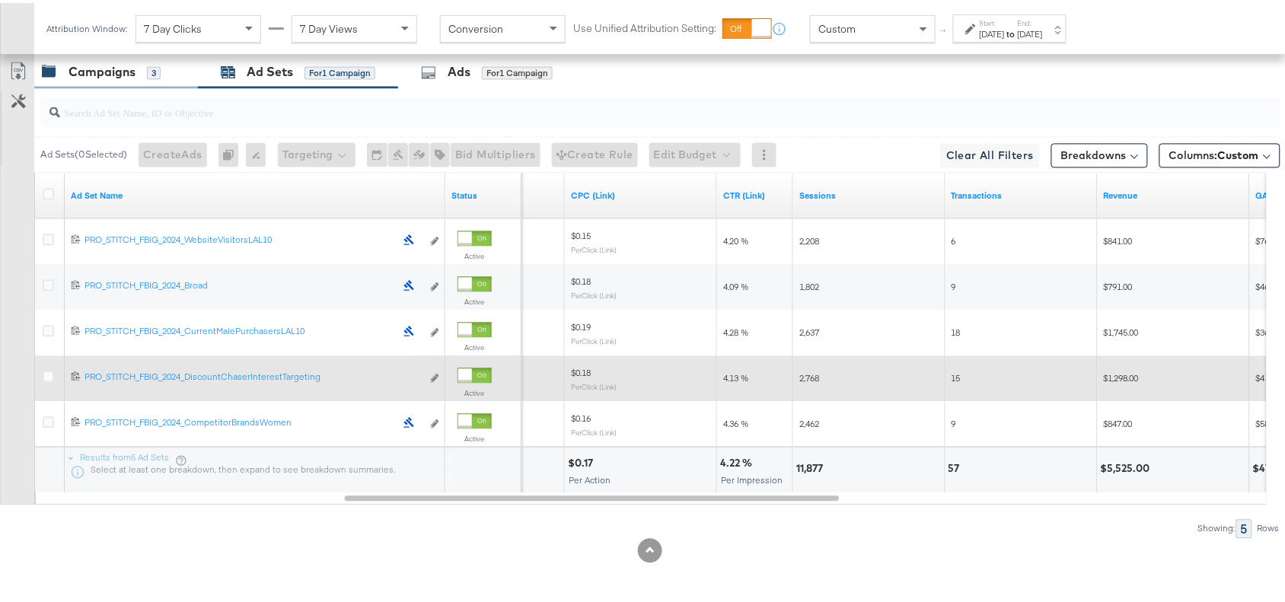
click at [127, 63] on div "Campaigns" at bounding box center [102, 70] width 67 height 18
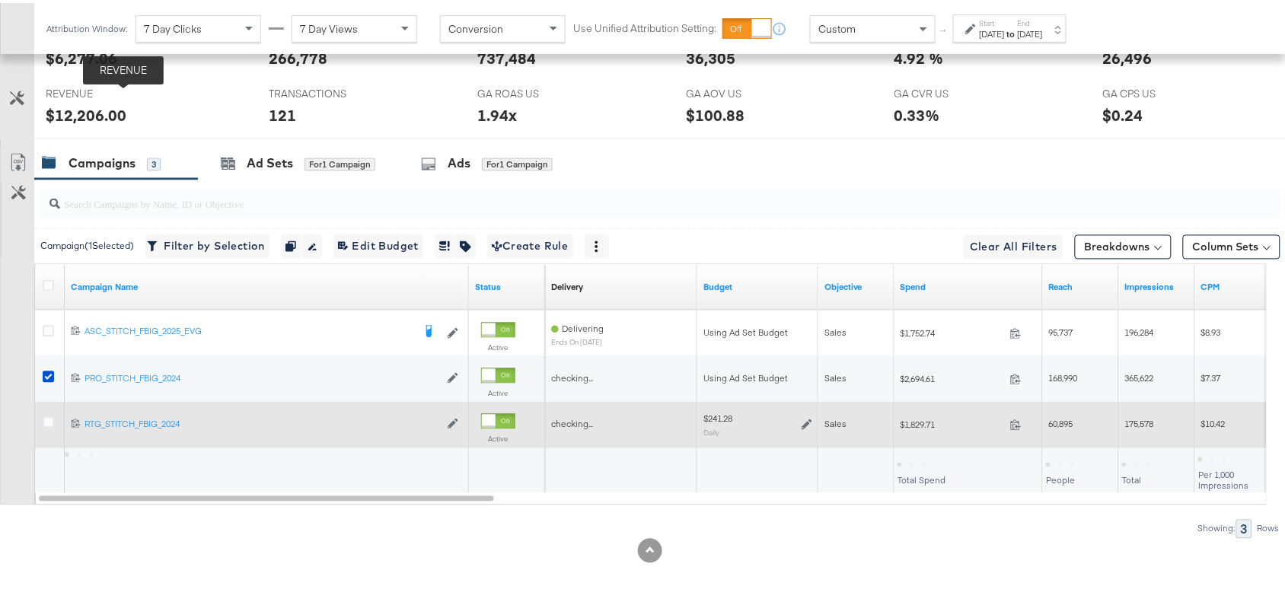
scroll to position [761, 0]
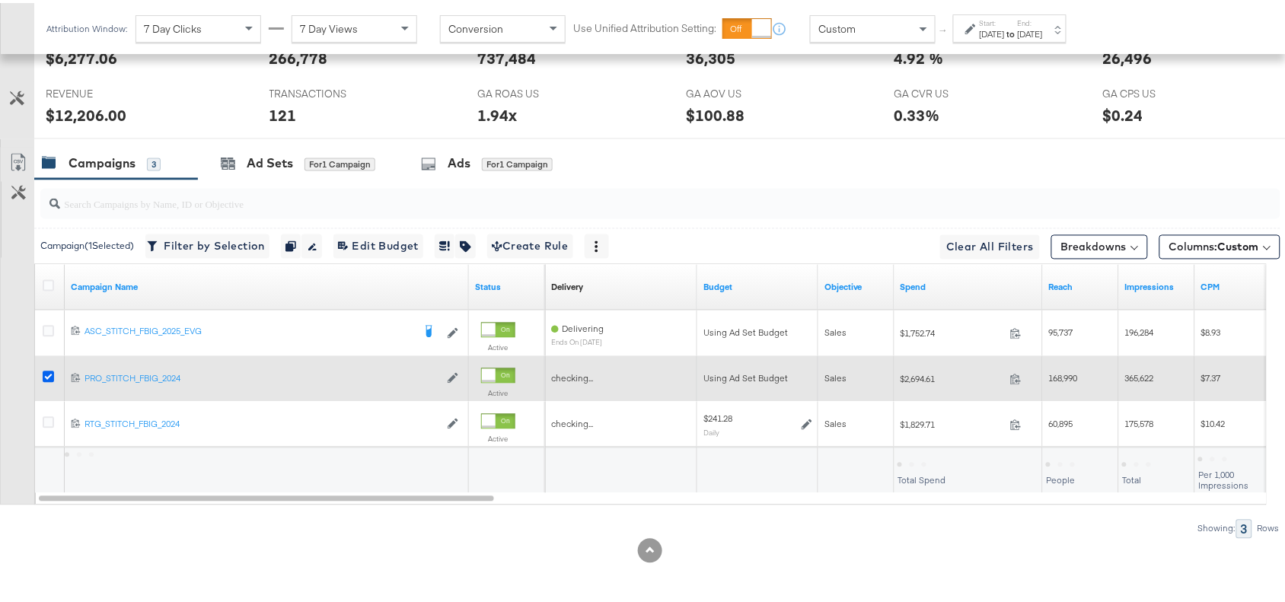
click at [46, 371] on icon at bounding box center [48, 373] width 11 height 11
click at [0, 0] on input "checkbox" at bounding box center [0, 0] width 0 height 0
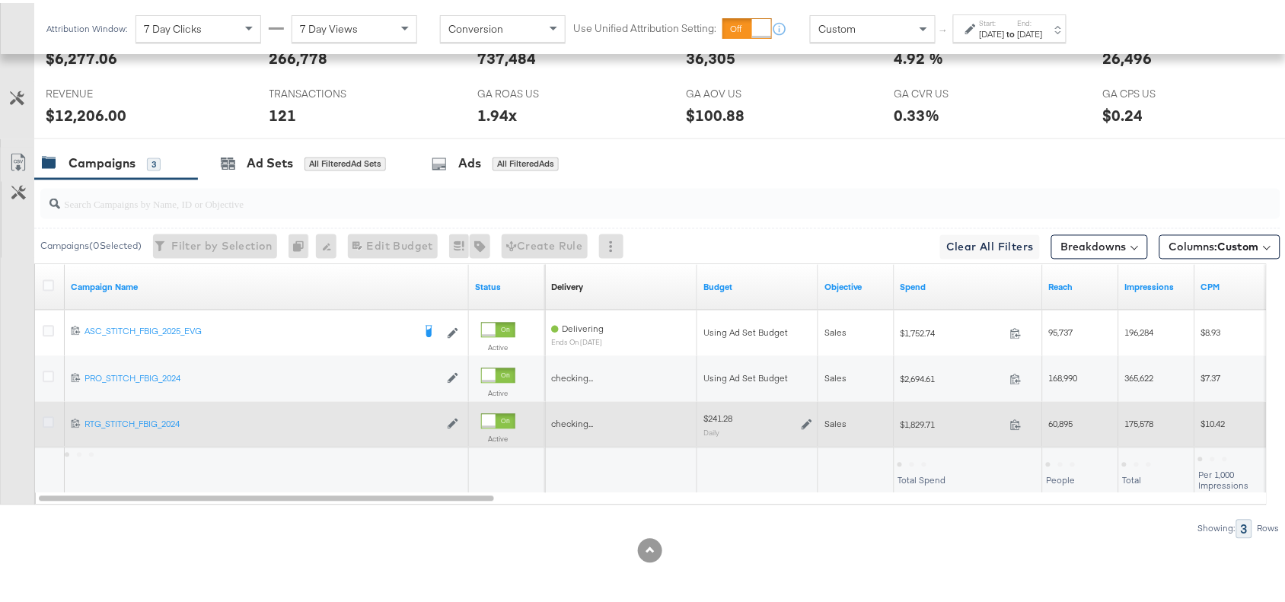
click at [46, 423] on icon at bounding box center [48, 419] width 11 height 11
click at [0, 0] on input "checkbox" at bounding box center [0, 0] width 0 height 0
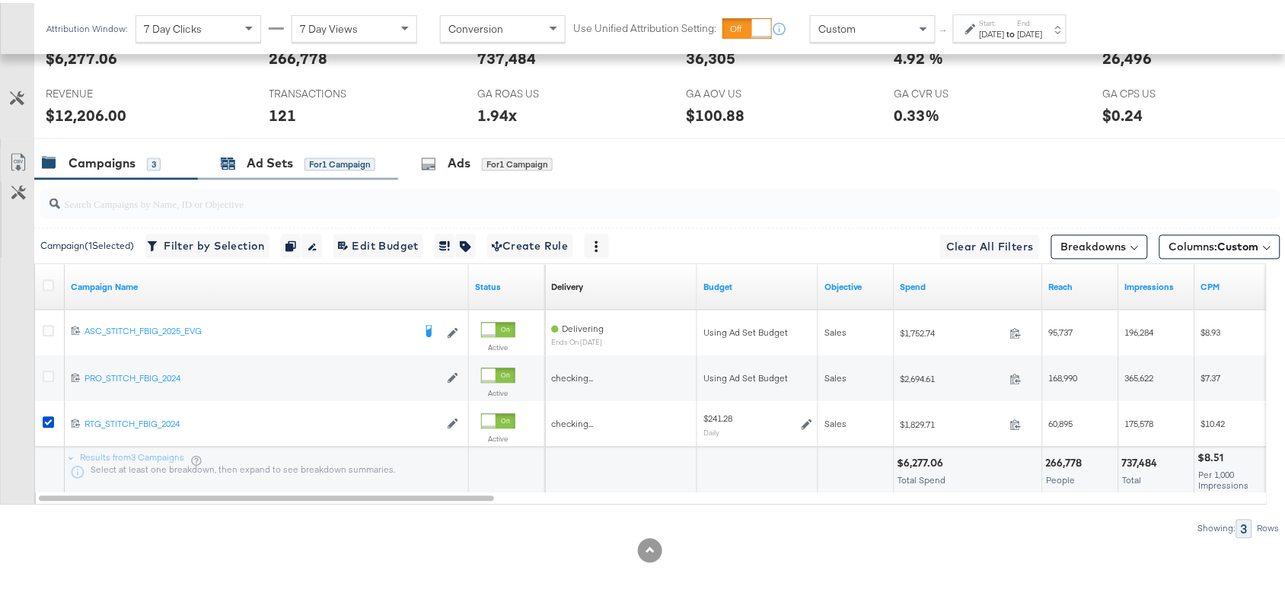
click at [263, 164] on div "Ad Sets" at bounding box center [270, 161] width 46 height 18
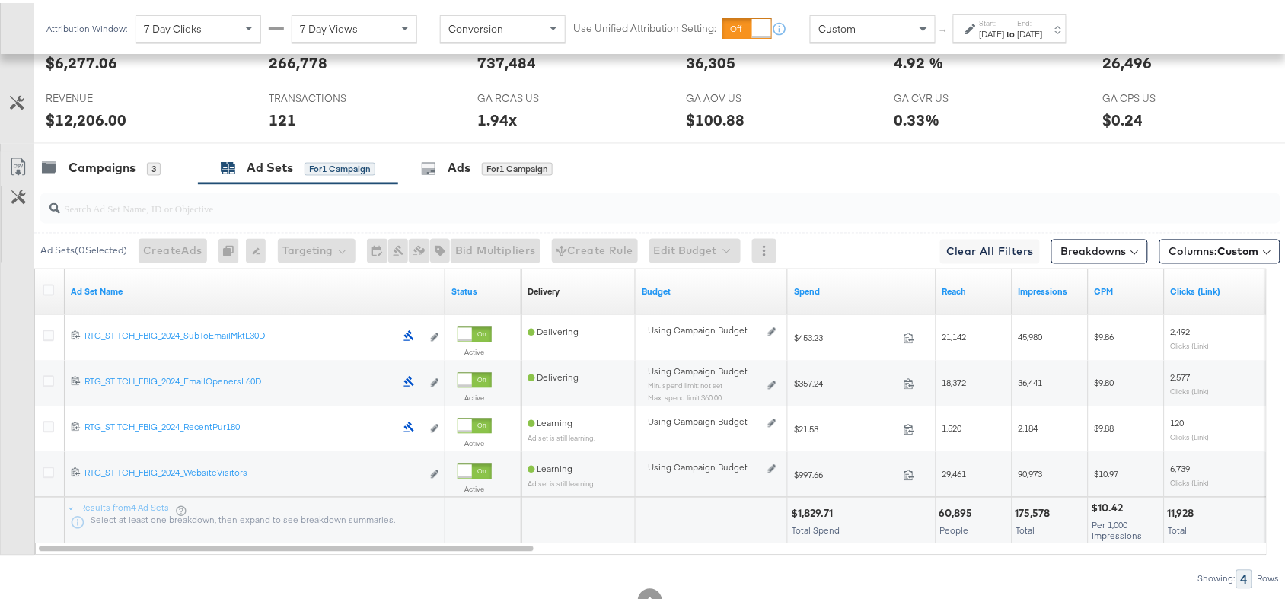
scroll to position [754, 0]
